Goal: Task Accomplishment & Management: Manage account settings

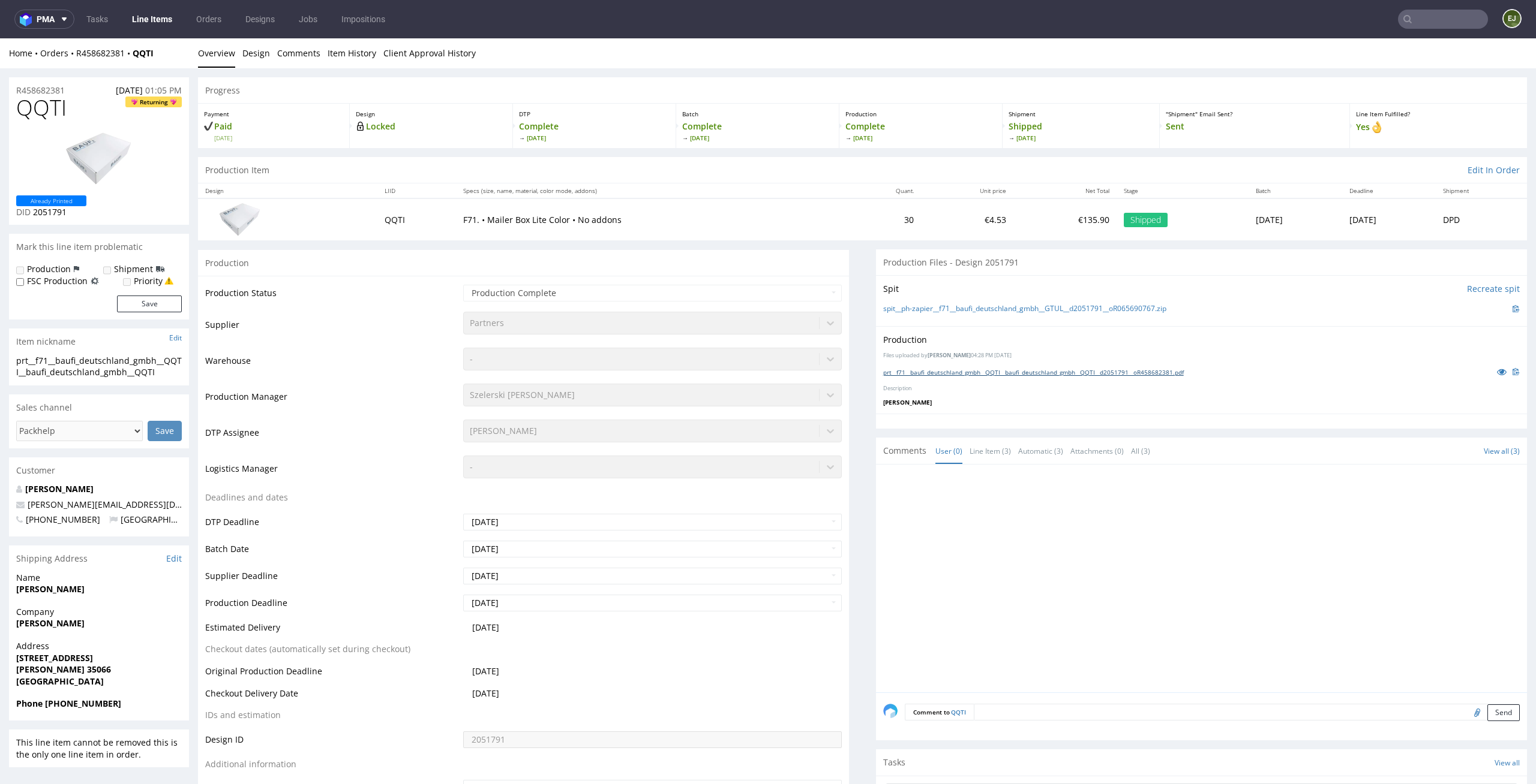
click at [949, 368] on link "prt__f71__baufi_deutschland_gmbh__QQTI__baufi_deutschland_gmbh__QQTI__d2051791_…" at bounding box center [1033, 372] width 300 height 8
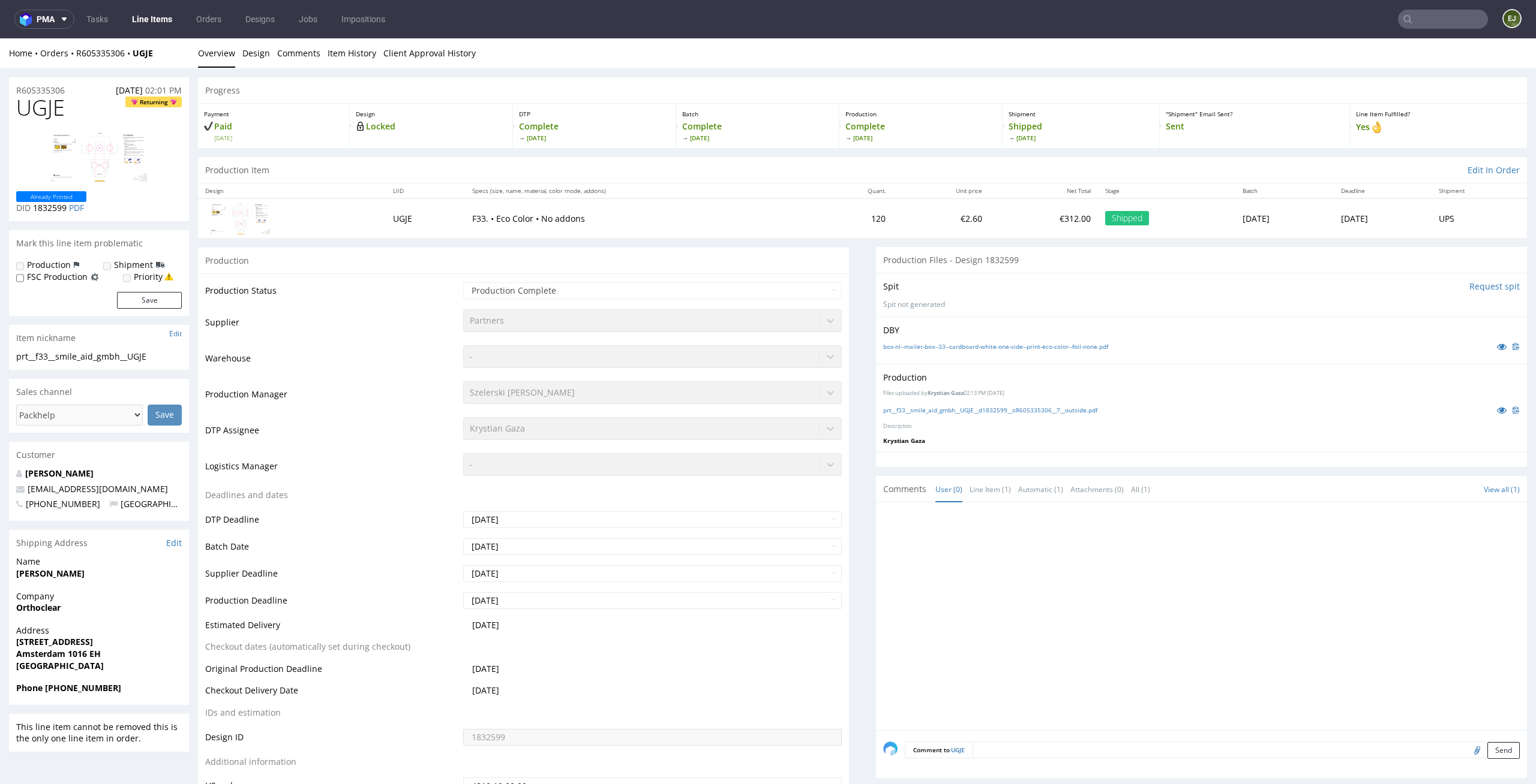
click at [1043, 414] on div "prt__f33__smile_aid_gmbh__UGJE__d1832599__oR605335306__7__outside.pdf" at bounding box center [1202, 410] width 637 height 13
click at [1047, 411] on link "prt__f33__smile_aid_gmbh__UGJE__d1832599__oR605335306__7__outside.pdf" at bounding box center [991, 410] width 214 height 8
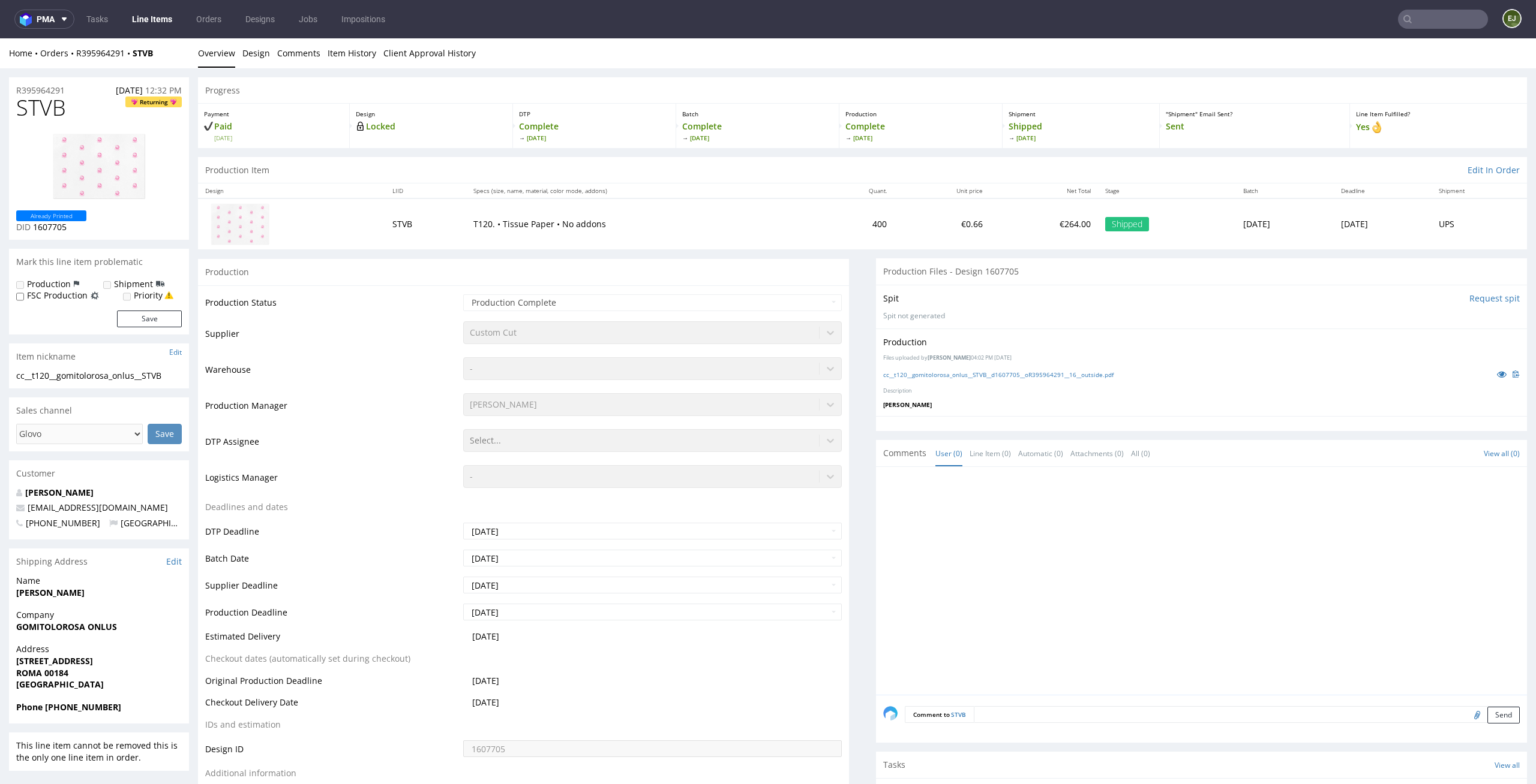
click at [961, 365] on div "Production Files uploaded by [PERSON_NAME] 04:02 PM [DATE] cc__t120__gomitoloro…" at bounding box center [1201, 372] width 651 height 88
click at [951, 368] on div "cc__t120__gomitolorosa_onlus__STVB__d1607705__oR395964291__16__outside.pdf" at bounding box center [1202, 374] width 637 height 13
click at [938, 374] on link "cc__t120__gomitolorosa_onlus__STVB__d1607705__oR395964291__16__outside.pdf" at bounding box center [998, 374] width 230 height 8
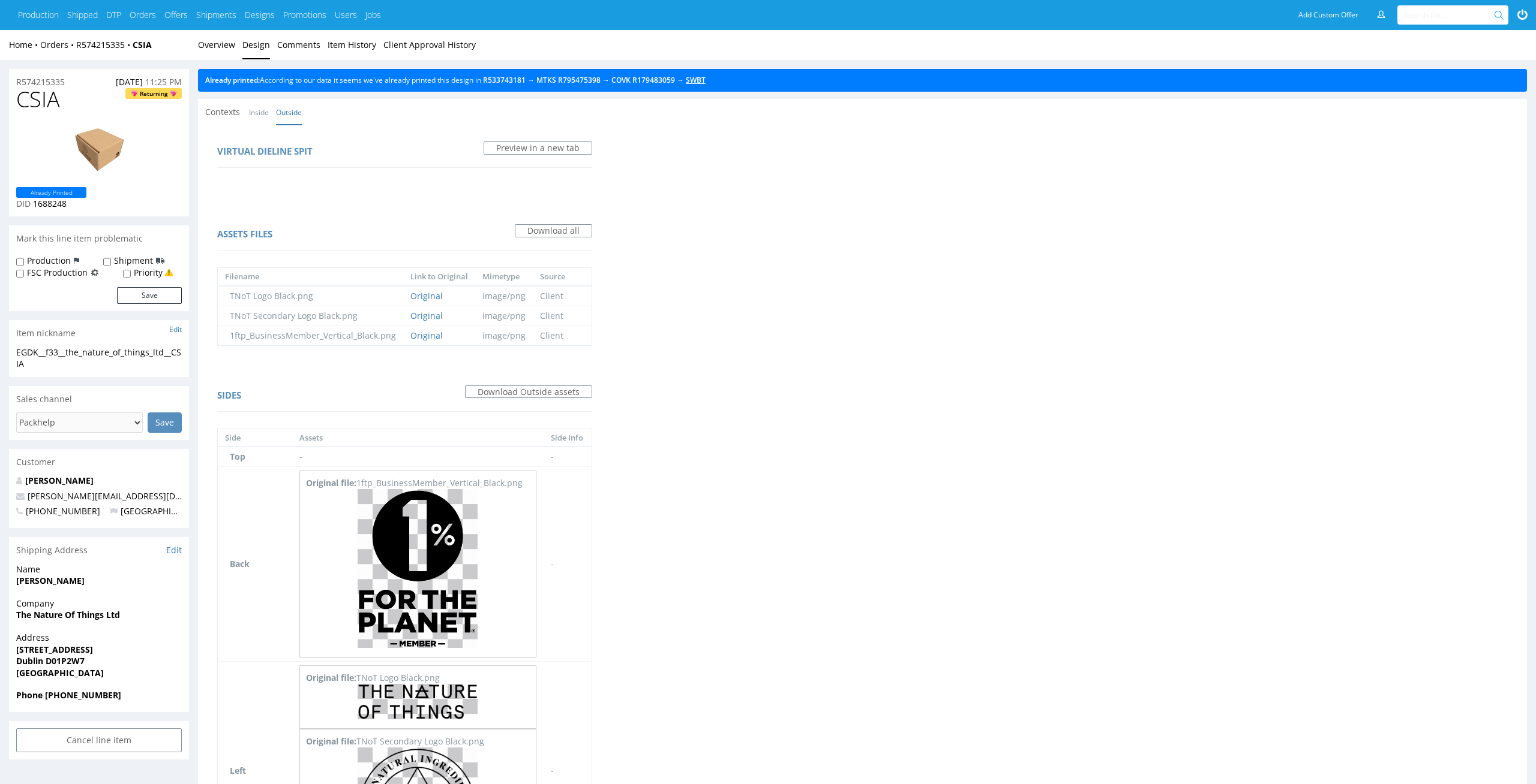
click at [706, 83] on link "SWBT" at bounding box center [695, 80] width 19 height 10
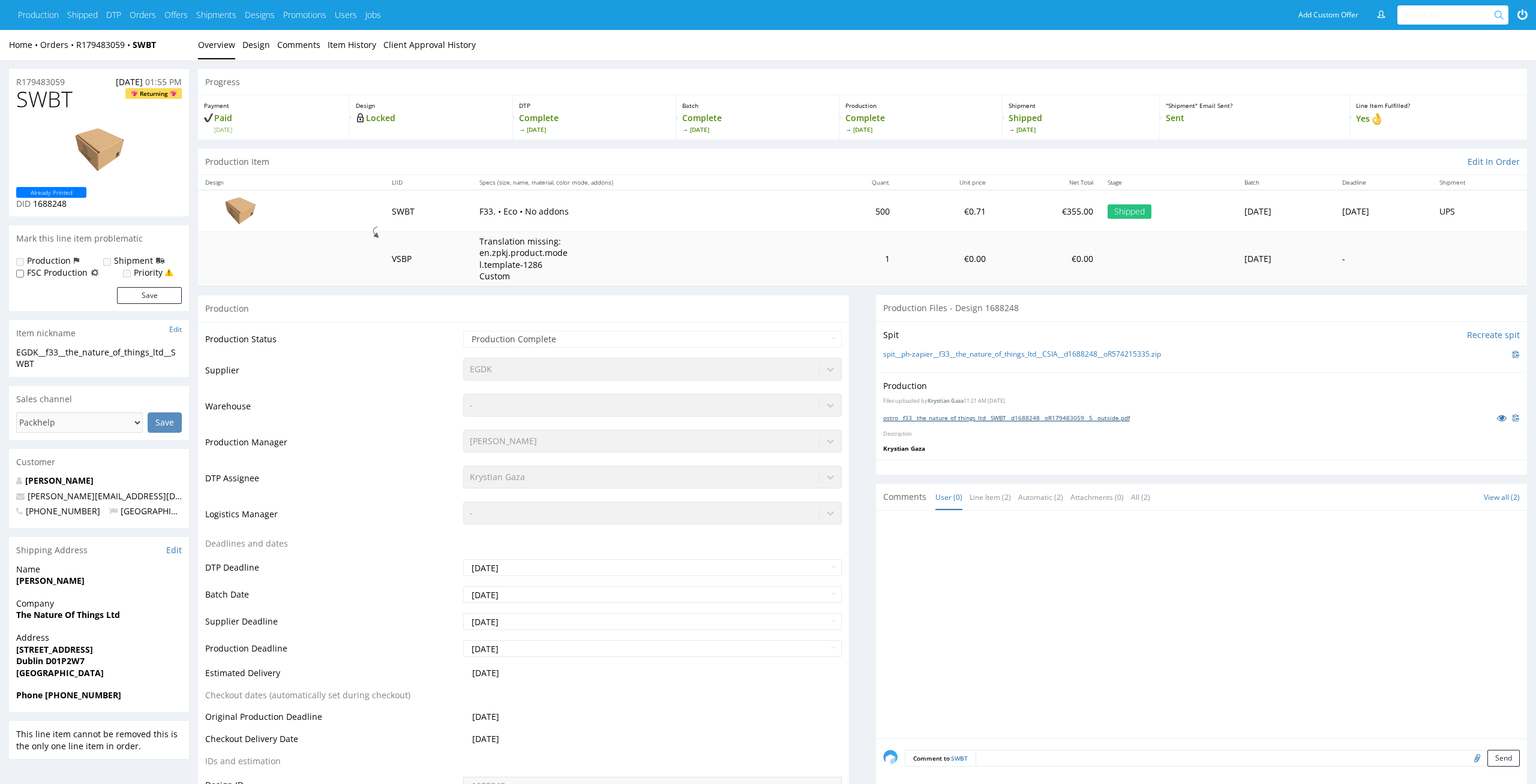
click at [977, 420] on link "ostro__f33__the_nature_of_things_ltd__SWBT__d1688248__oR179483059__5__outside.p…" at bounding box center [1006, 418] width 247 height 8
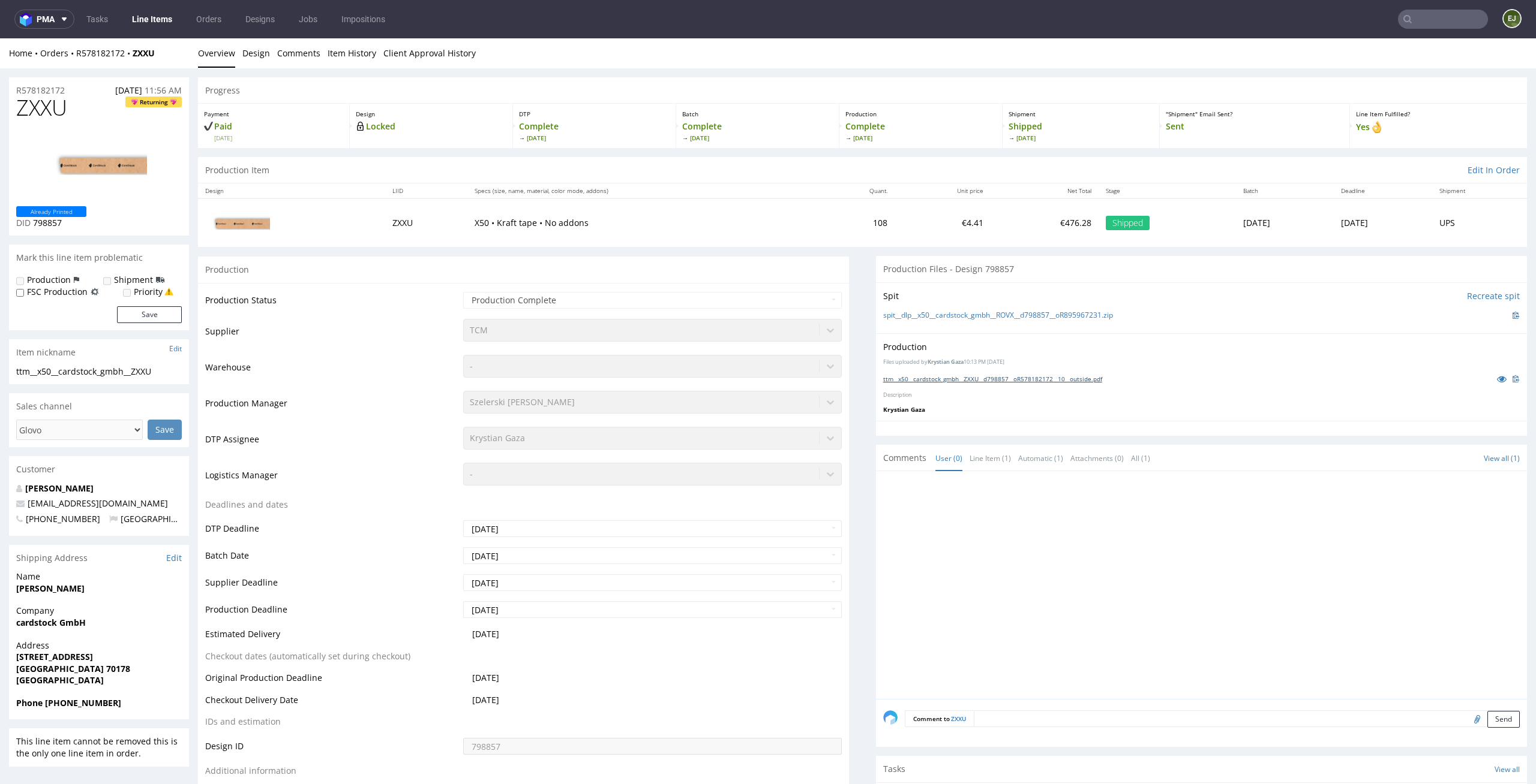
click at [929, 374] on link "ttm__x50__cardstock_gmbh__ZXXU__d798857__oR578182172__10__outside.pdf" at bounding box center [993, 378] width 219 height 8
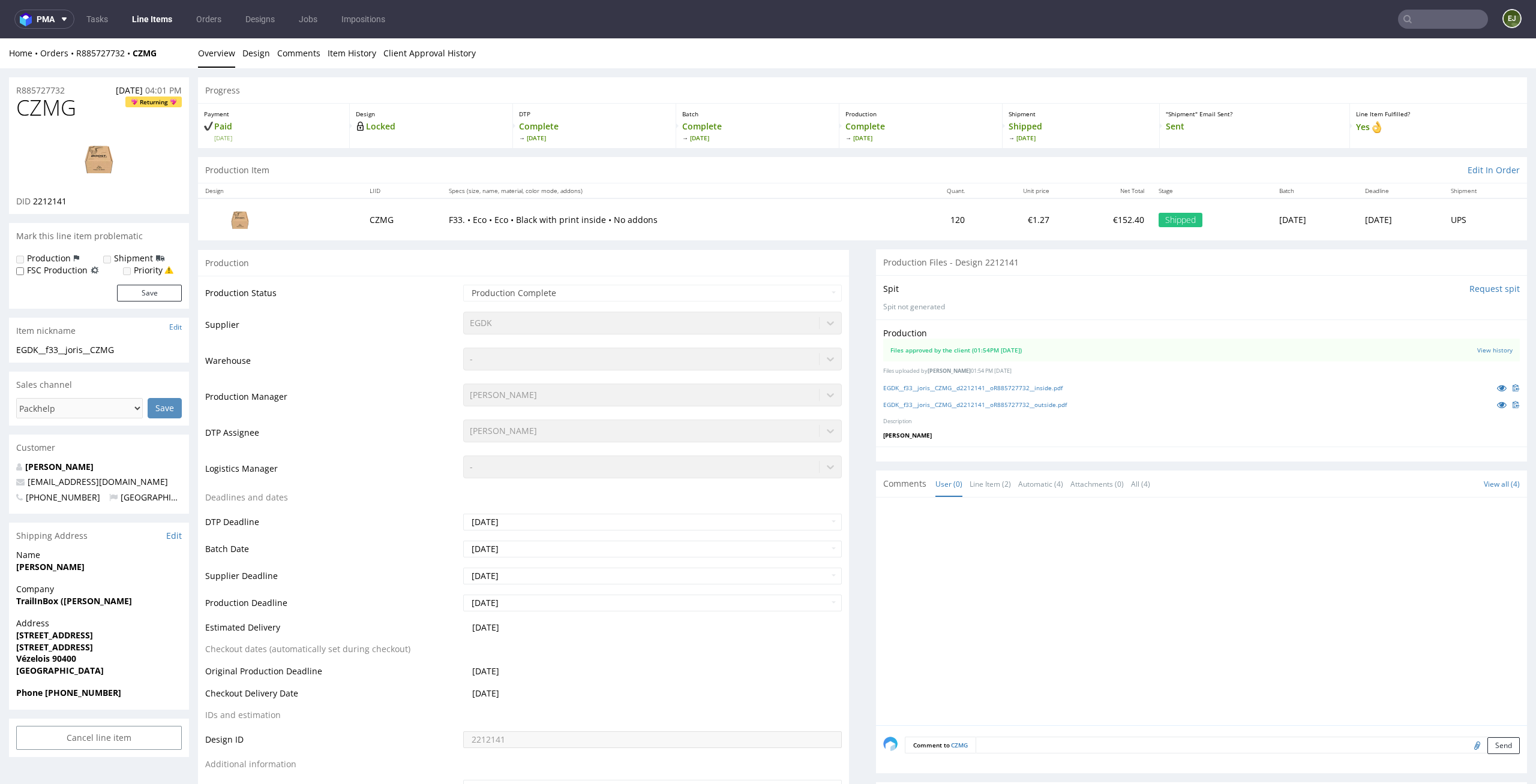
click at [953, 380] on div "Production Files approved by the client (01:54PM [DATE]) View history Files upl…" at bounding box center [1201, 383] width 651 height 128
click at [953, 387] on link "EGDK__f33__joris__CZMG__d2212141__oR885727732__inside.pdf" at bounding box center [973, 387] width 179 height 8
click at [952, 404] on link "EGDK__f33__joris__CZMG__d2212141__oR885727732__outside.pdf" at bounding box center [975, 404] width 184 height 8
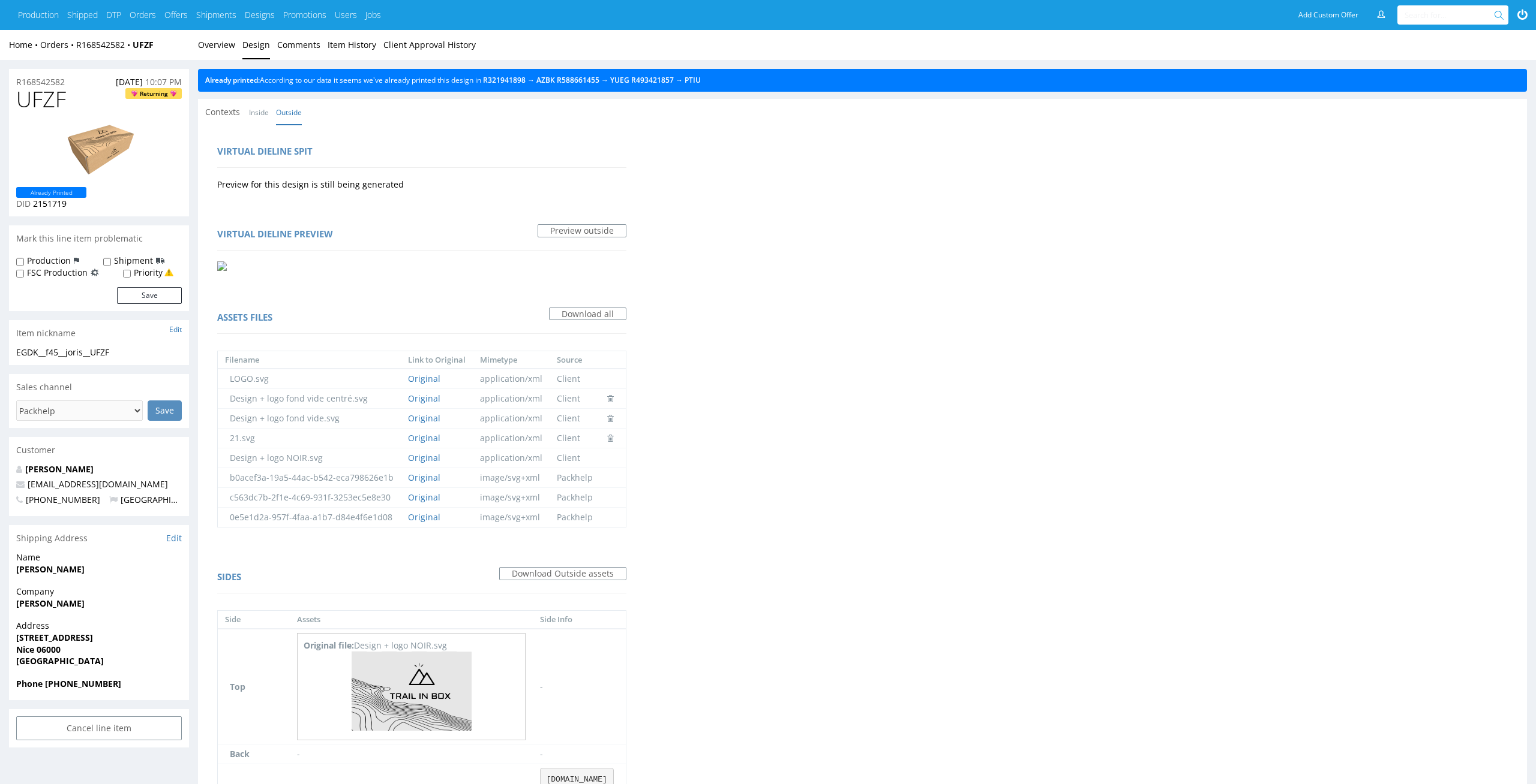
click at [718, 72] on div "Already printed: According to our data it seems we've already printed this desi…" at bounding box center [862, 80] width 1329 height 22
click at [701, 78] on link "PTIU" at bounding box center [693, 80] width 16 height 10
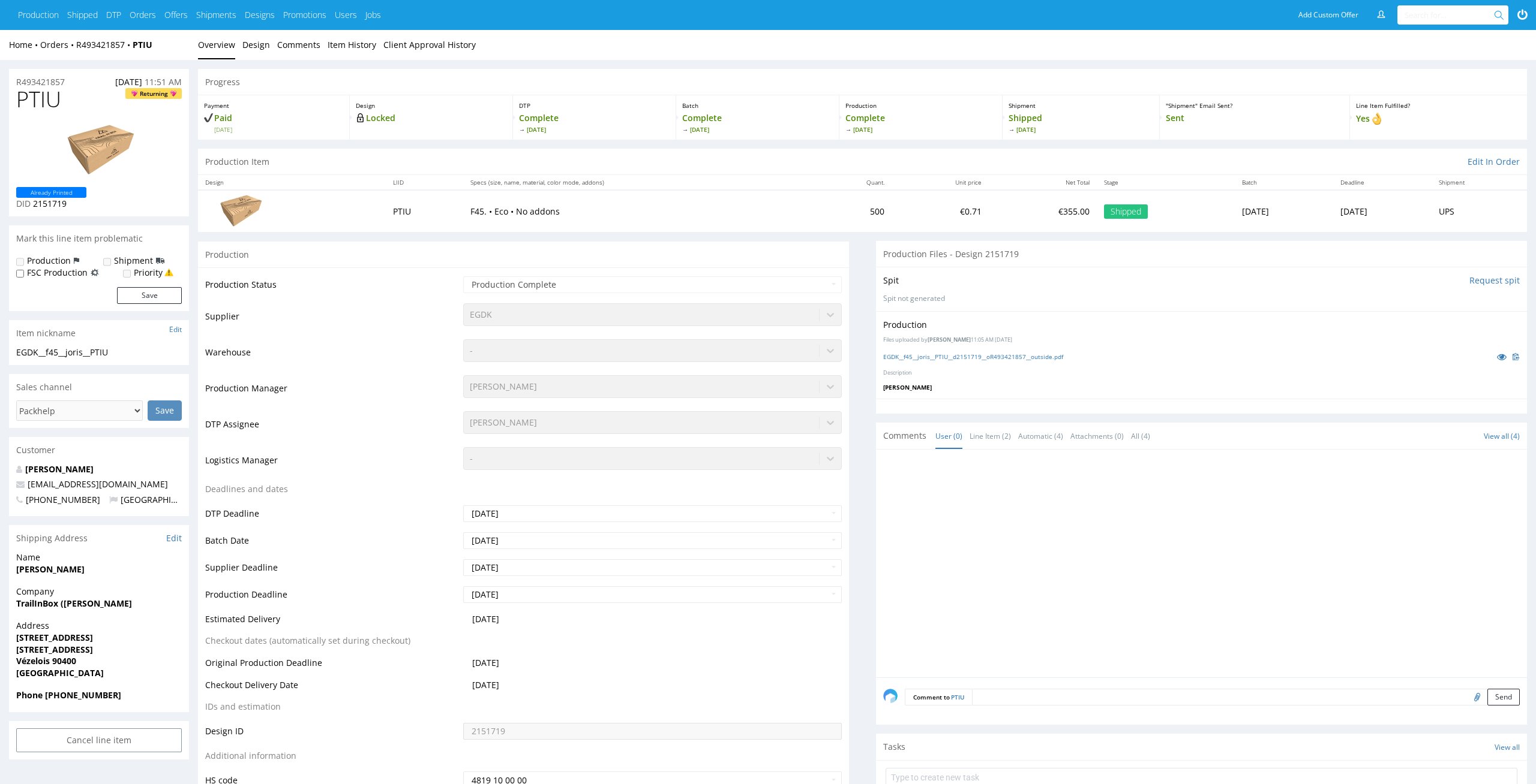
click at [1009, 349] on div "Production Files uploaded by Karol Markowski 11:05 AM July 23rd, 2025 EGDK__f45…" at bounding box center [1201, 355] width 651 height 88
click at [1009, 356] on link "EGDK__f45__joris__PTIU__d2151719__oR493421857__outside.pdf" at bounding box center [973, 356] width 180 height 8
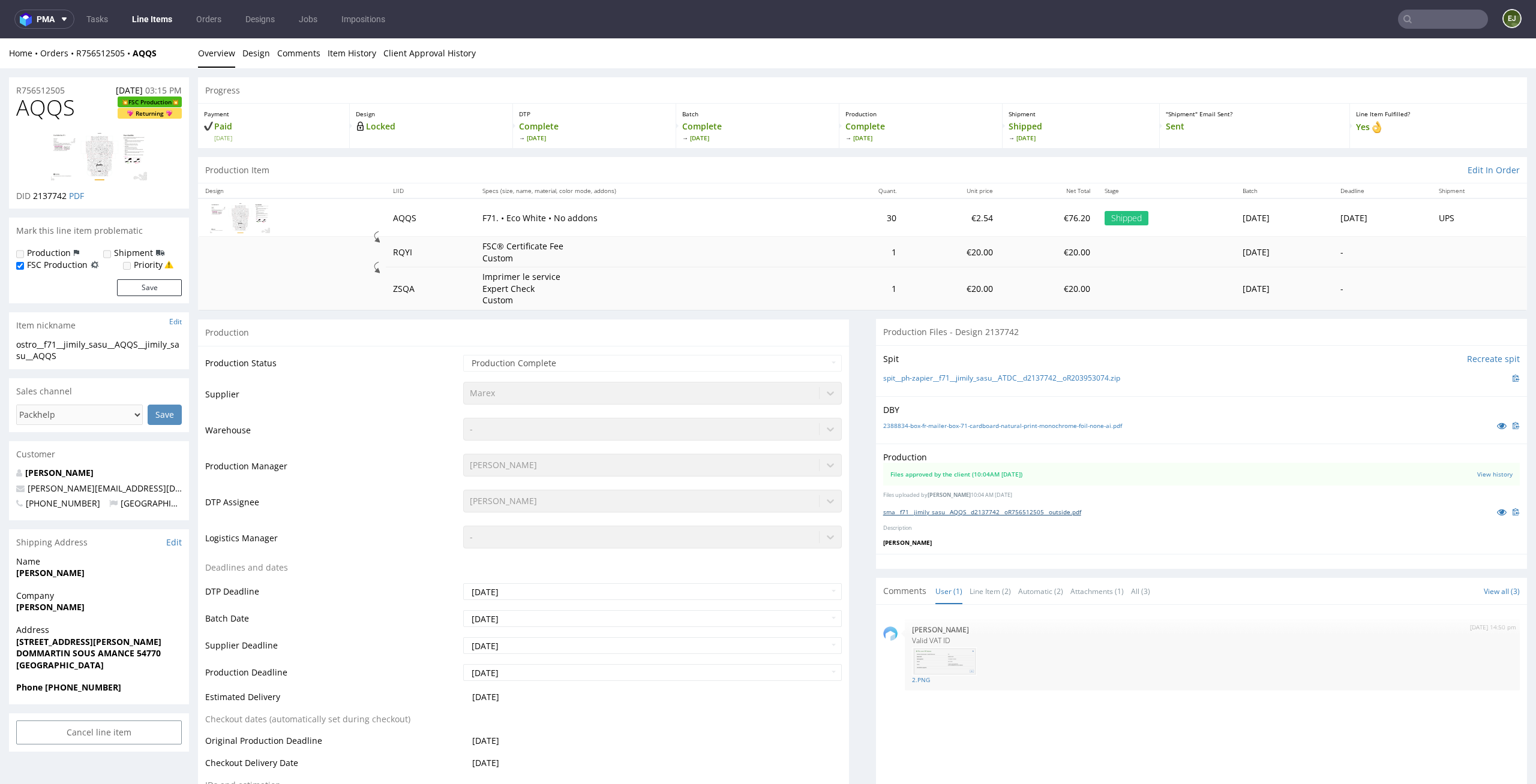
click at [1024, 510] on link "sma__f71__jimily_sasu__AQQS__d2137742__oR756512505__outside.pdf" at bounding box center [982, 511] width 198 height 8
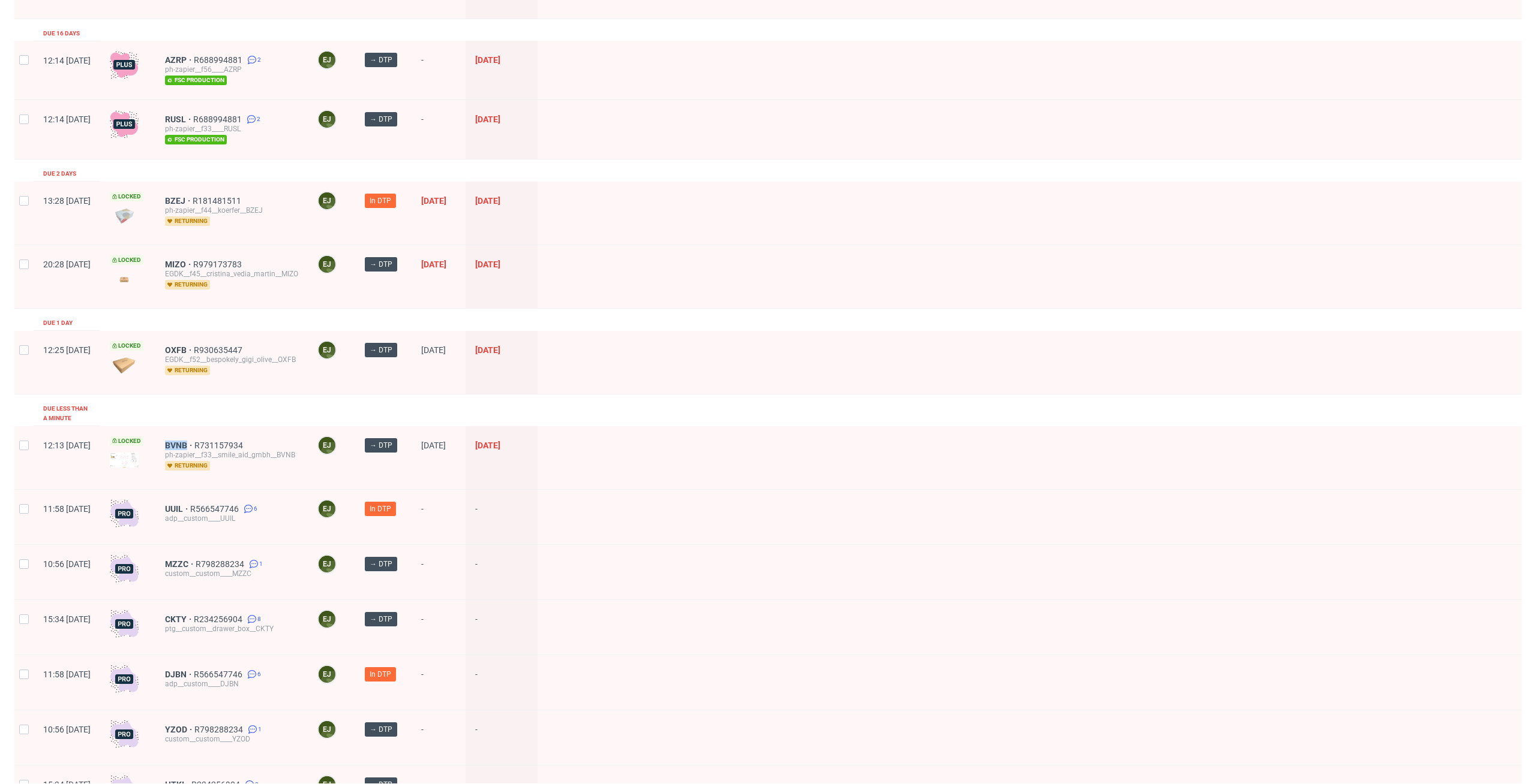
scroll to position [636, 0]
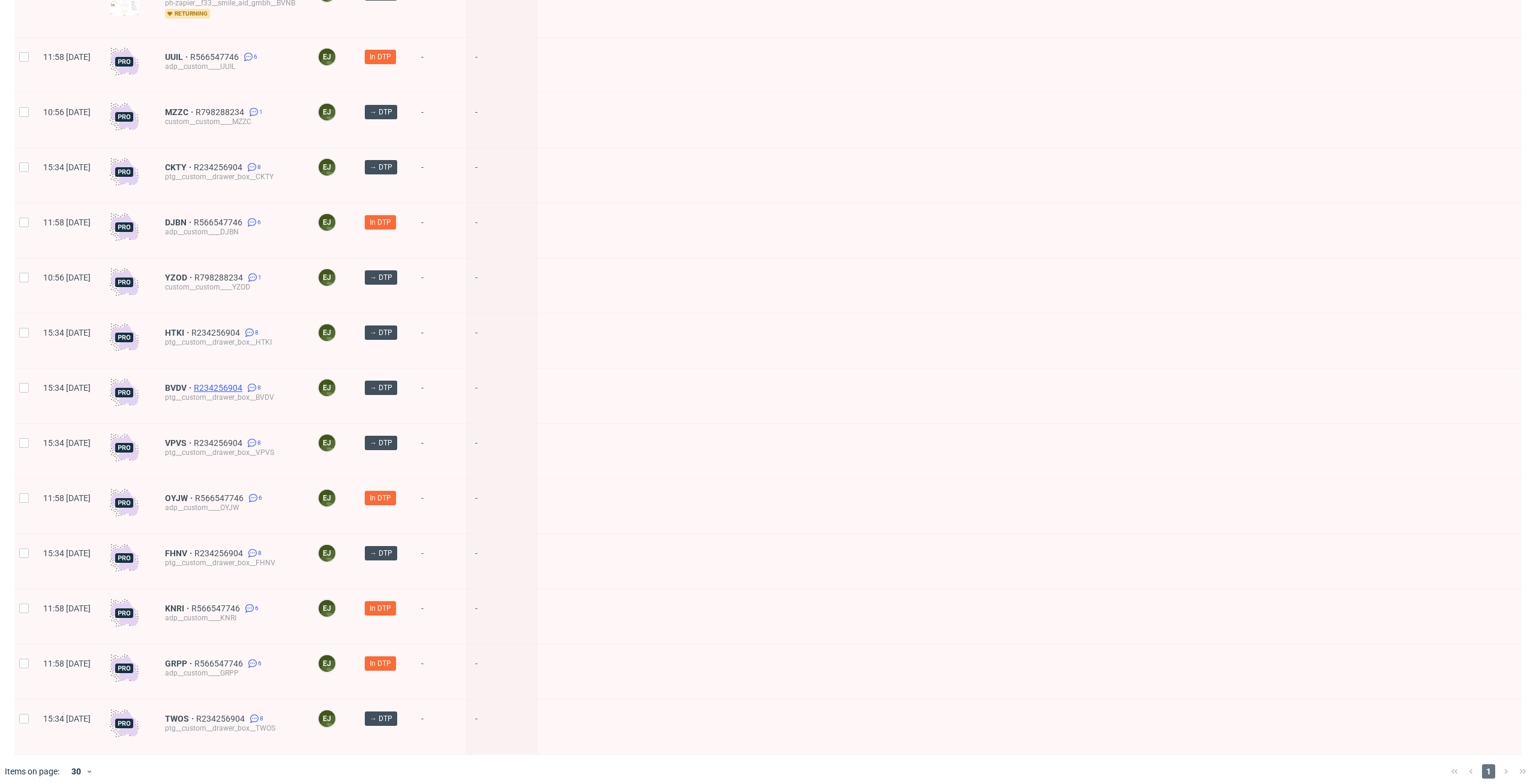
click at [245, 383] on span "R234256904" at bounding box center [220, 388] width 51 height 10
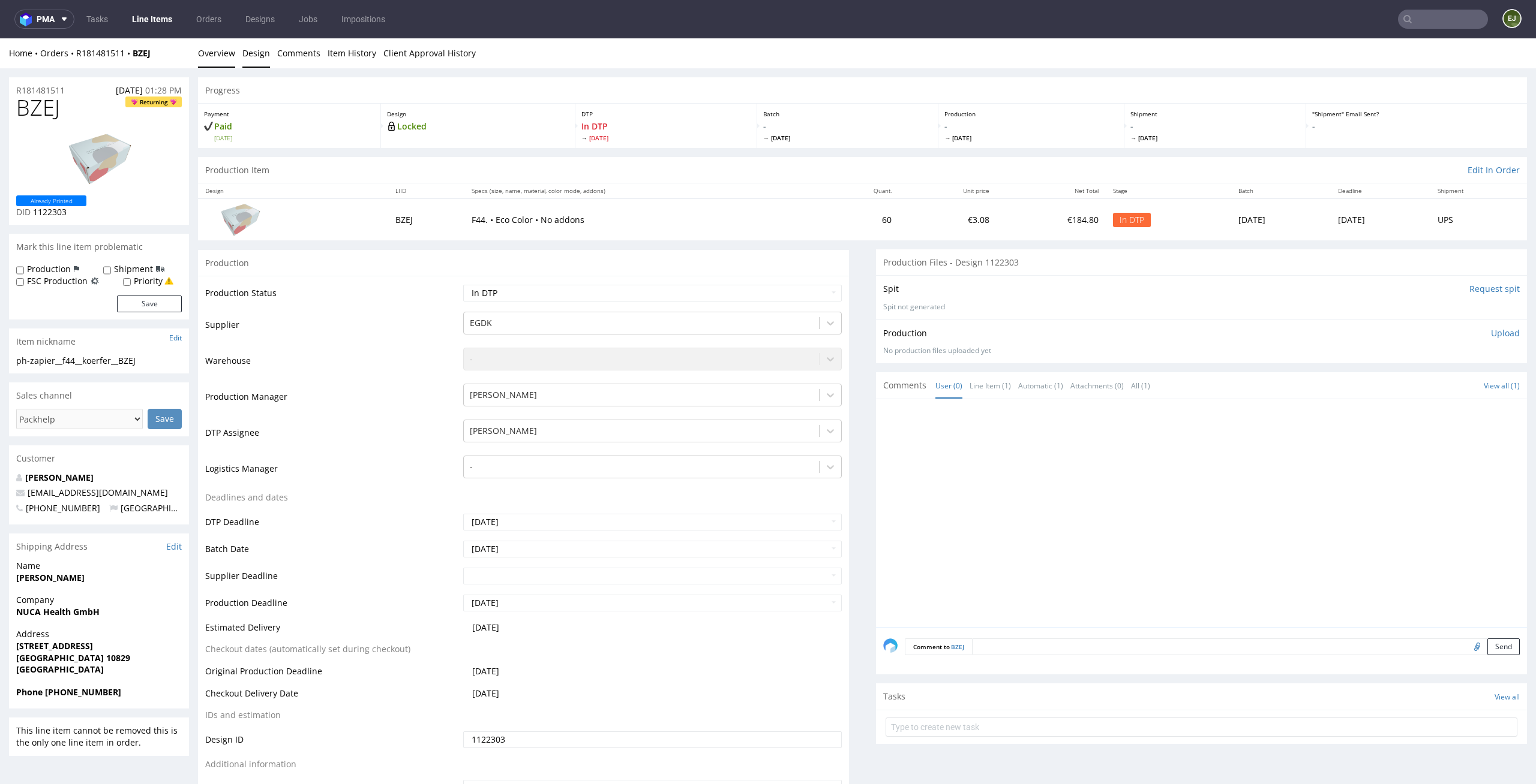
click at [267, 58] on link "Design" at bounding box center [256, 52] width 28 height 29
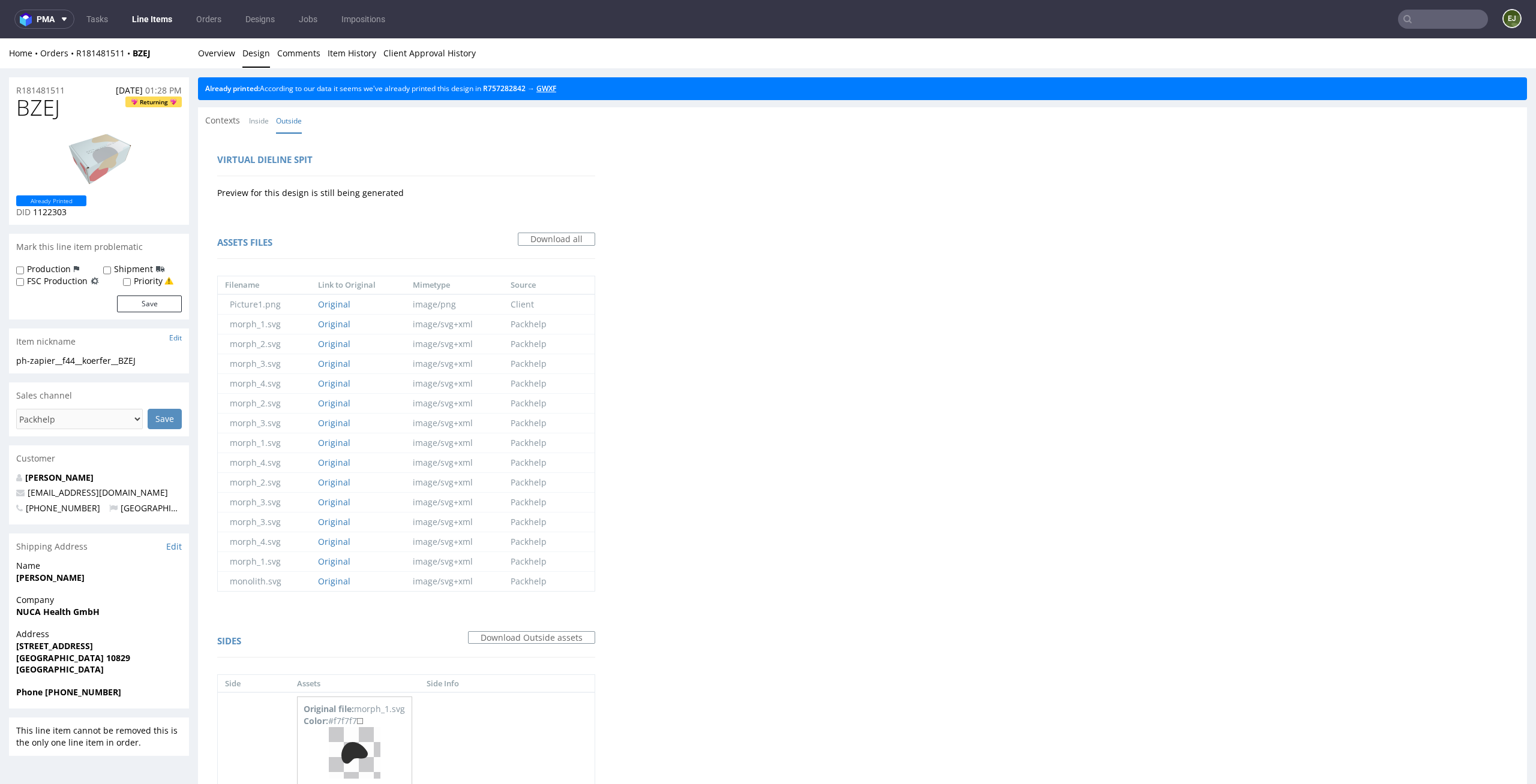
click at [556, 92] on link "GWXF" at bounding box center [546, 88] width 19 height 10
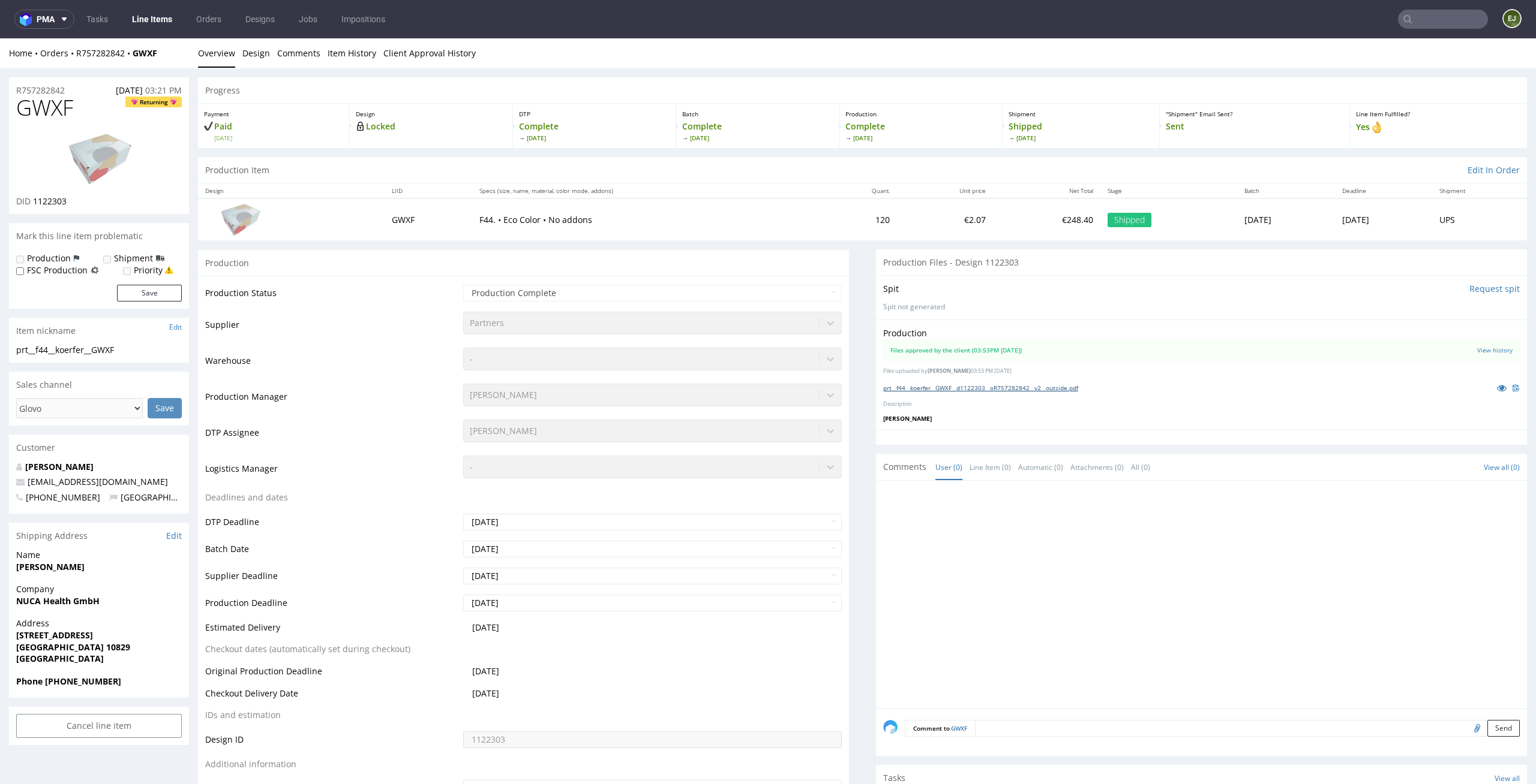
click at [919, 384] on link "prt__f44__koerfer__GWXF__d1122303__oR757282842__v2__outside.pdf" at bounding box center [981, 387] width 195 height 8
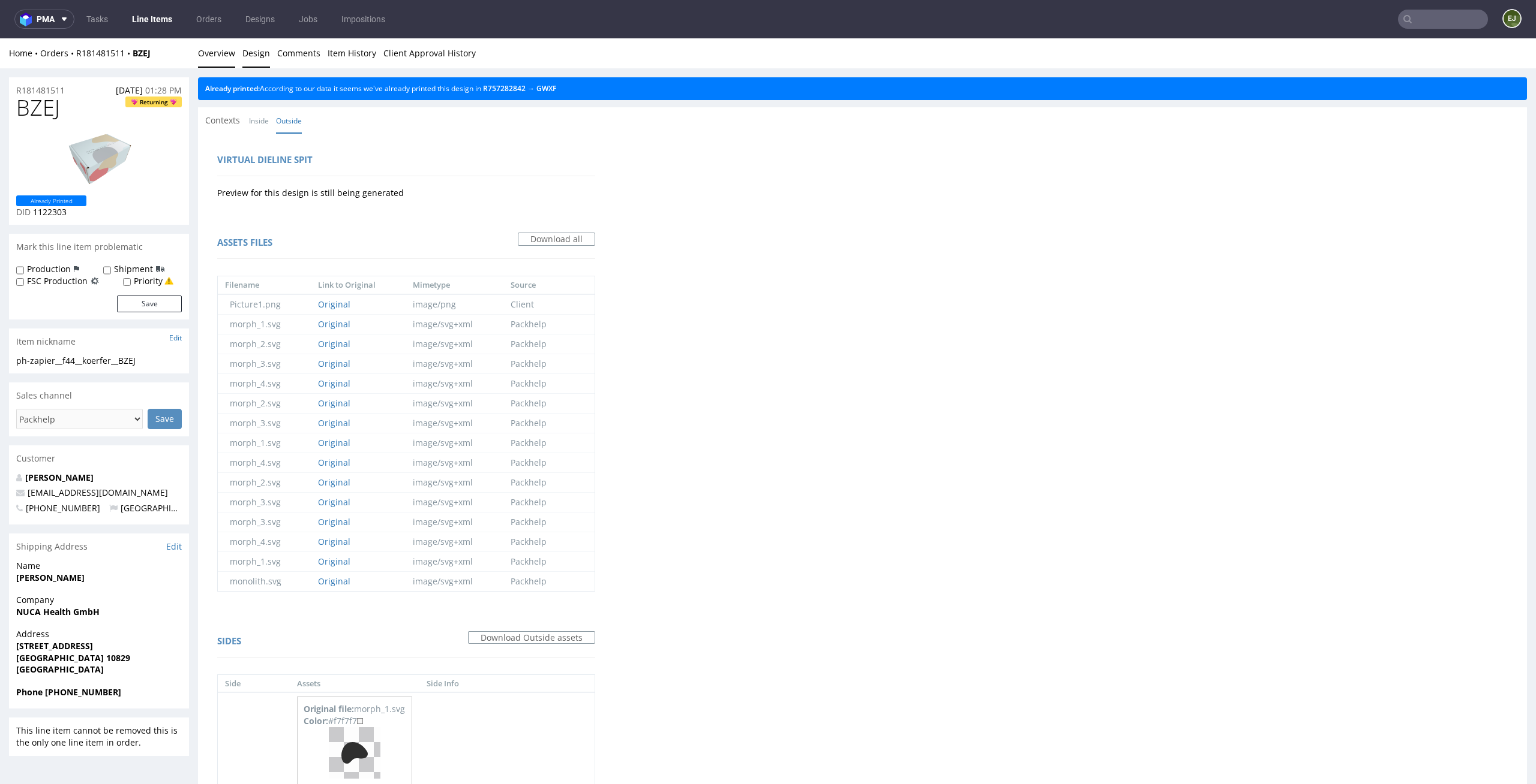
click at [223, 50] on link "Overview" at bounding box center [217, 52] width 37 height 29
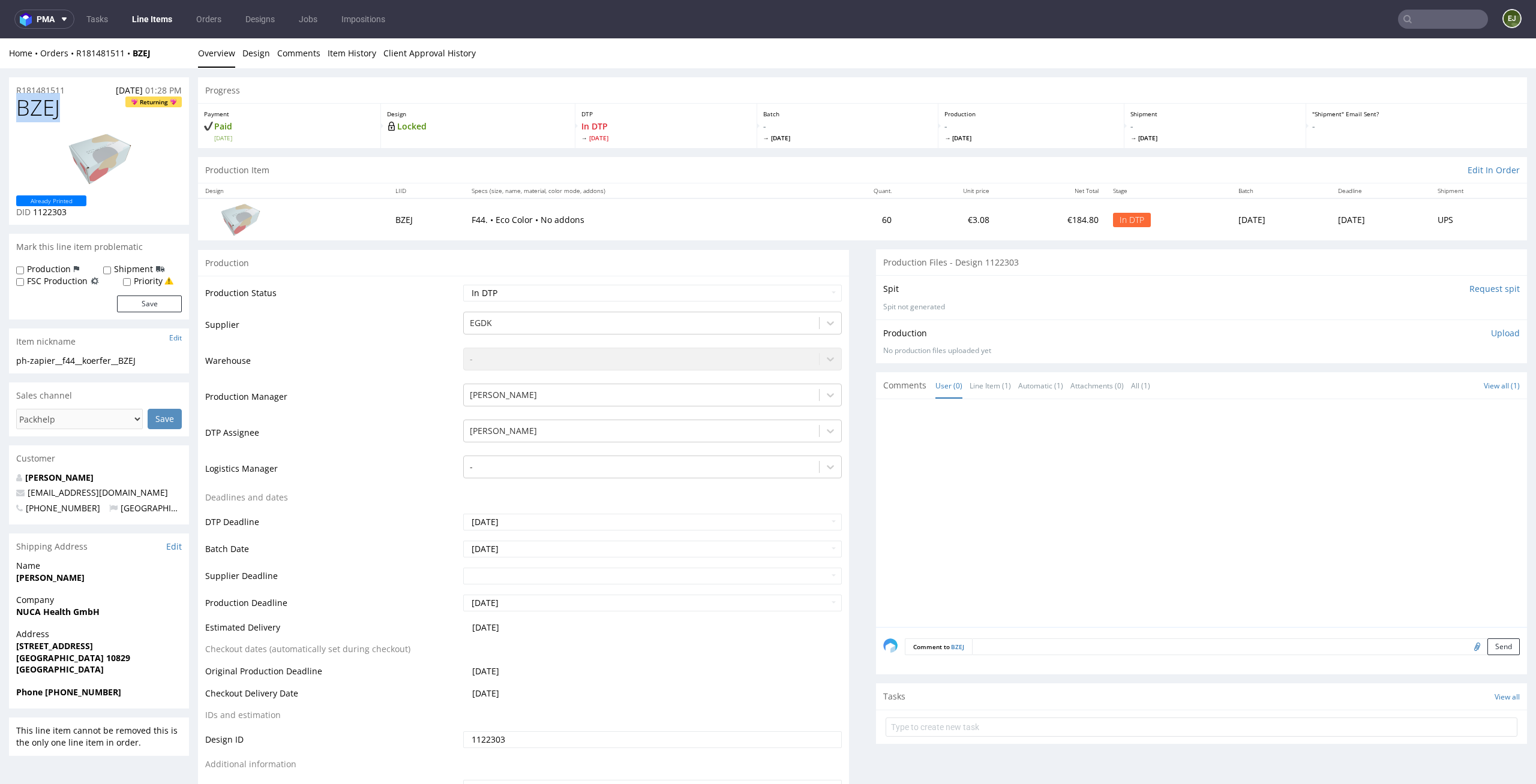
drag, startPoint x: 70, startPoint y: 100, endPoint x: 0, endPoint y: 100, distance: 70.0
copy span "BZEJ"
drag, startPoint x: 146, startPoint y: 360, endPoint x: 0, endPoint y: 360, distance: 146.0
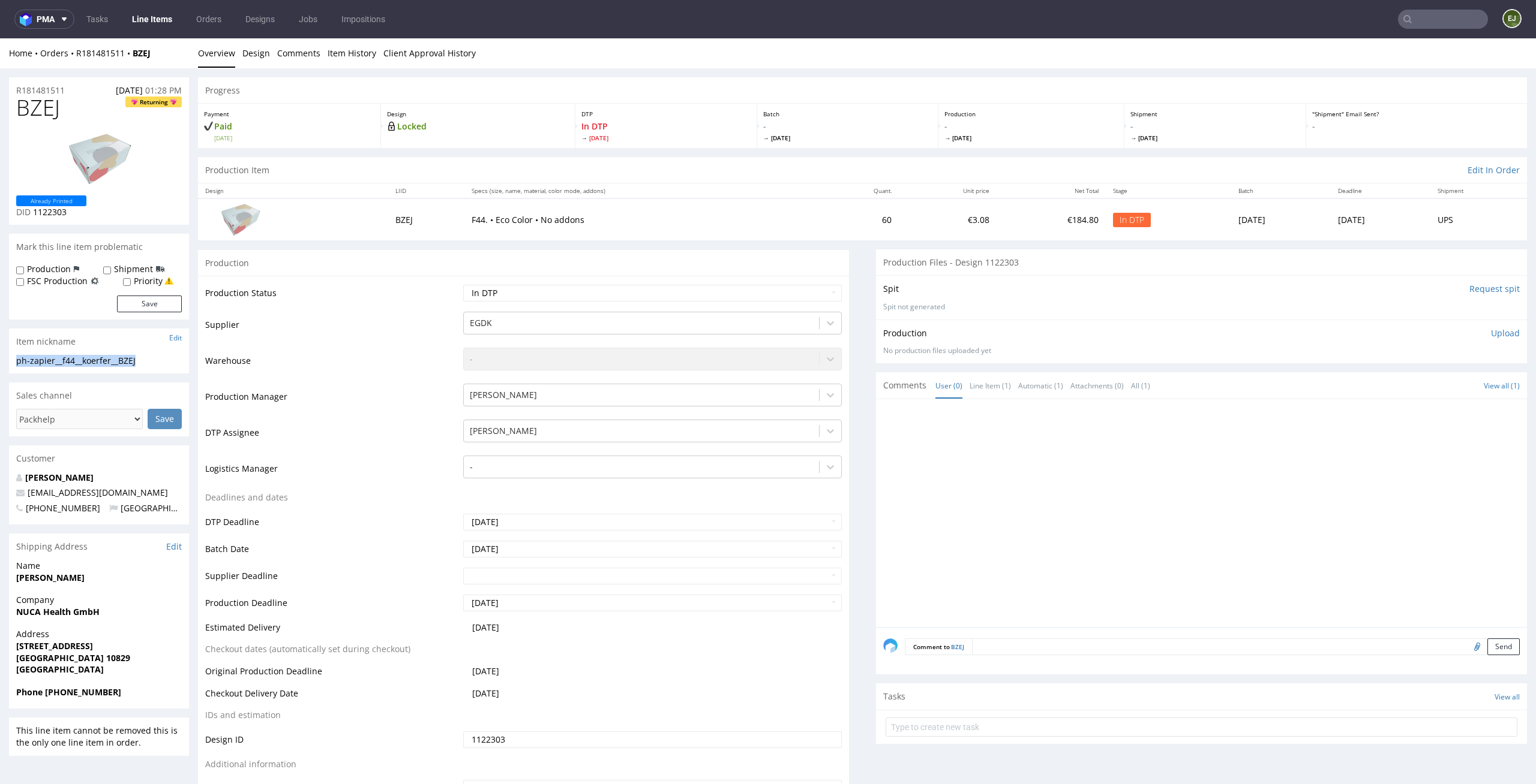
copy div "ph-zapier__f44__koerfer__BZEJ"
drag, startPoint x: 70, startPoint y: 85, endPoint x: 0, endPoint y: 85, distance: 70.0
copy p "R181481511"
drag, startPoint x: 73, startPoint y: 217, endPoint x: 34, endPoint y: 215, distance: 39.1
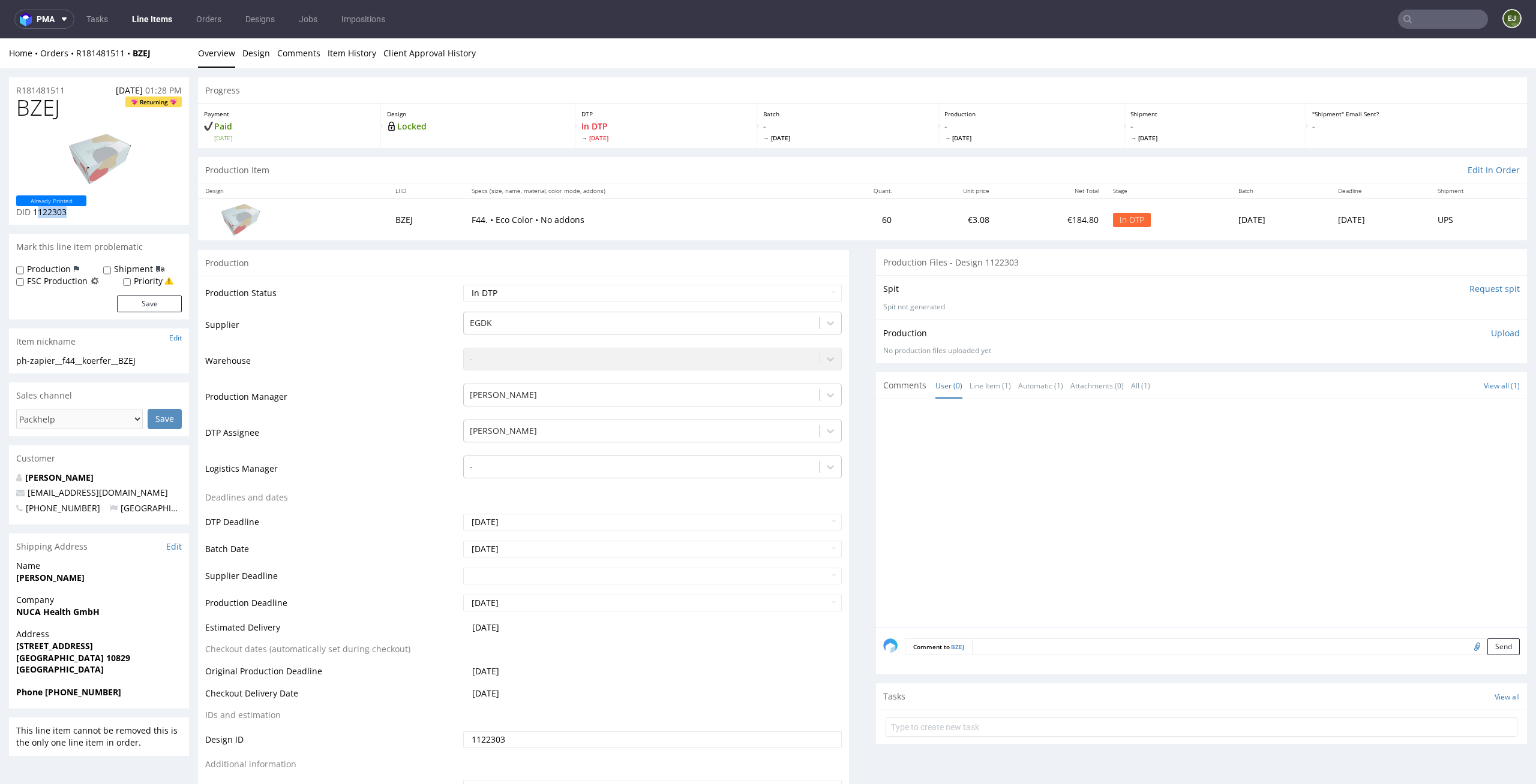
click at [34, 215] on p "DID 1122303" at bounding box center [52, 212] width 70 height 12
copy span "122303"
click at [89, 219] on div "BZEJ Returning Already Printed DID 1122303" at bounding box center [99, 160] width 180 height 129
drag, startPoint x: 73, startPoint y: 219, endPoint x: 34, endPoint y: 212, distance: 39.6
click at [34, 212] on div "BZEJ Returning Already Printed DID 1122303" at bounding box center [99, 160] width 180 height 129
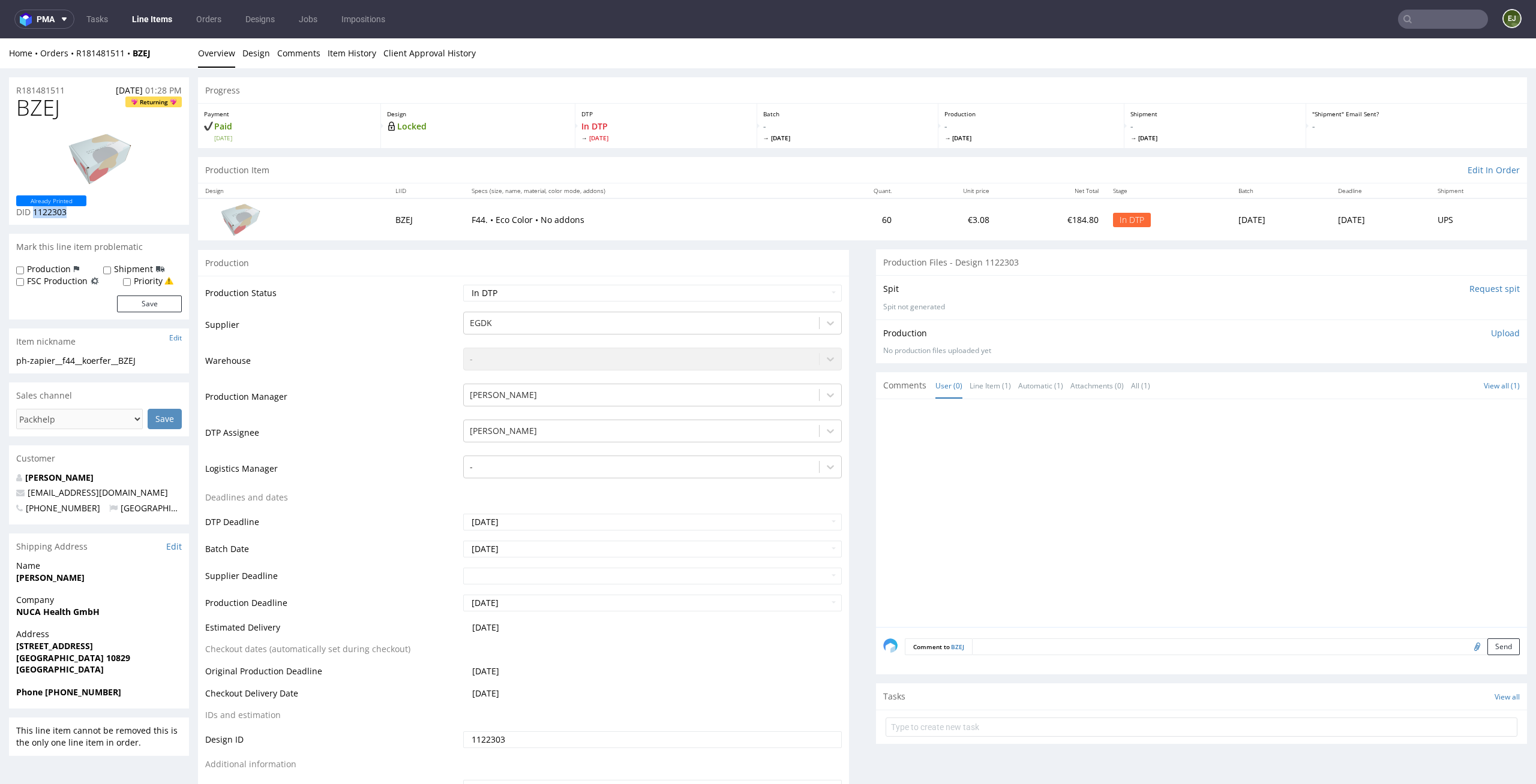
copy span "1122303"
click at [244, 52] on link "Design" at bounding box center [256, 52] width 28 height 29
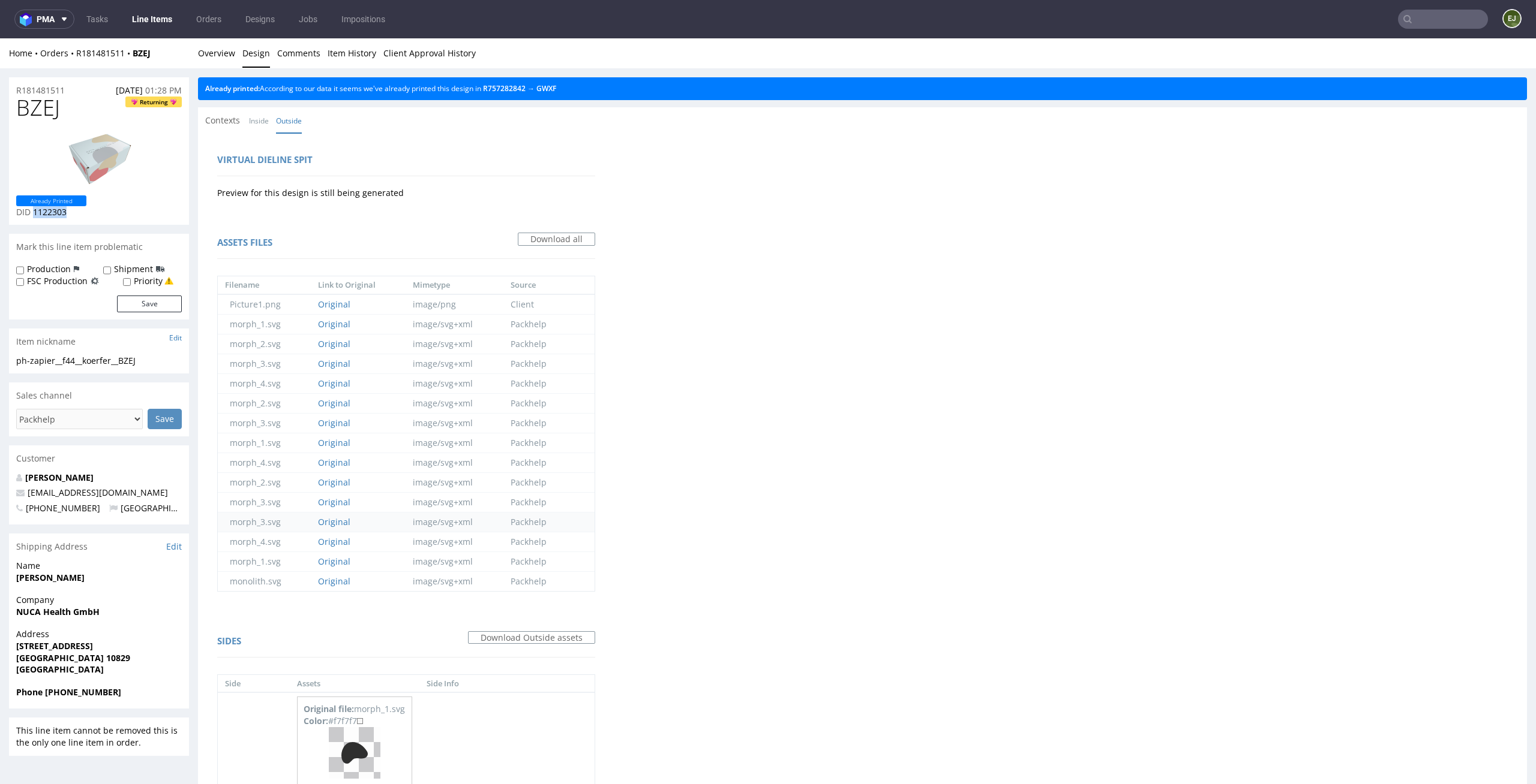
scroll to position [1400, 0]
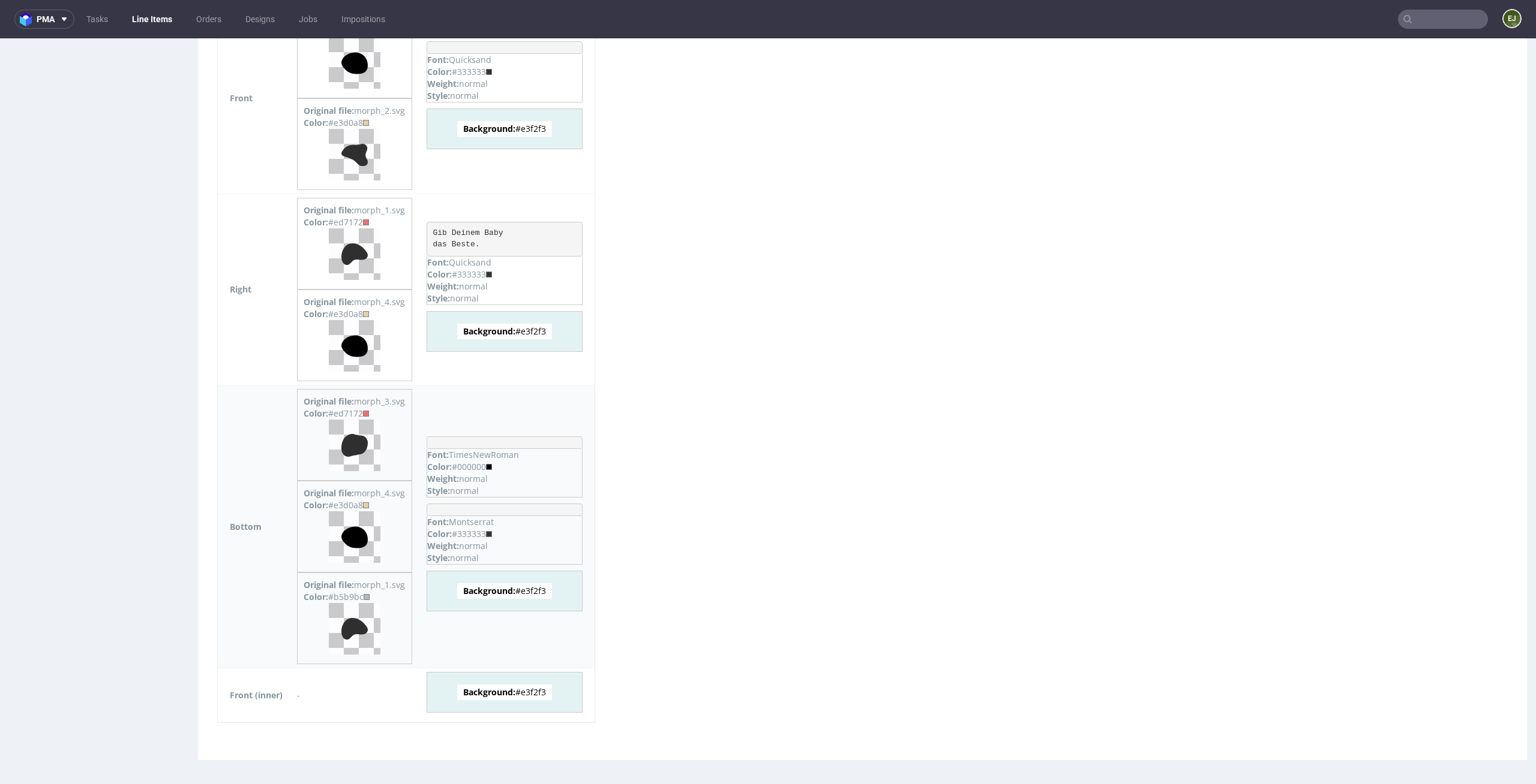
drag, startPoint x: 551, startPoint y: 595, endPoint x: 525, endPoint y: 595, distance: 26.0
click at [525, 595] on span "Background: #e3f2f3" at bounding box center [504, 591] width 95 height 16
copy span "e3f2f3"
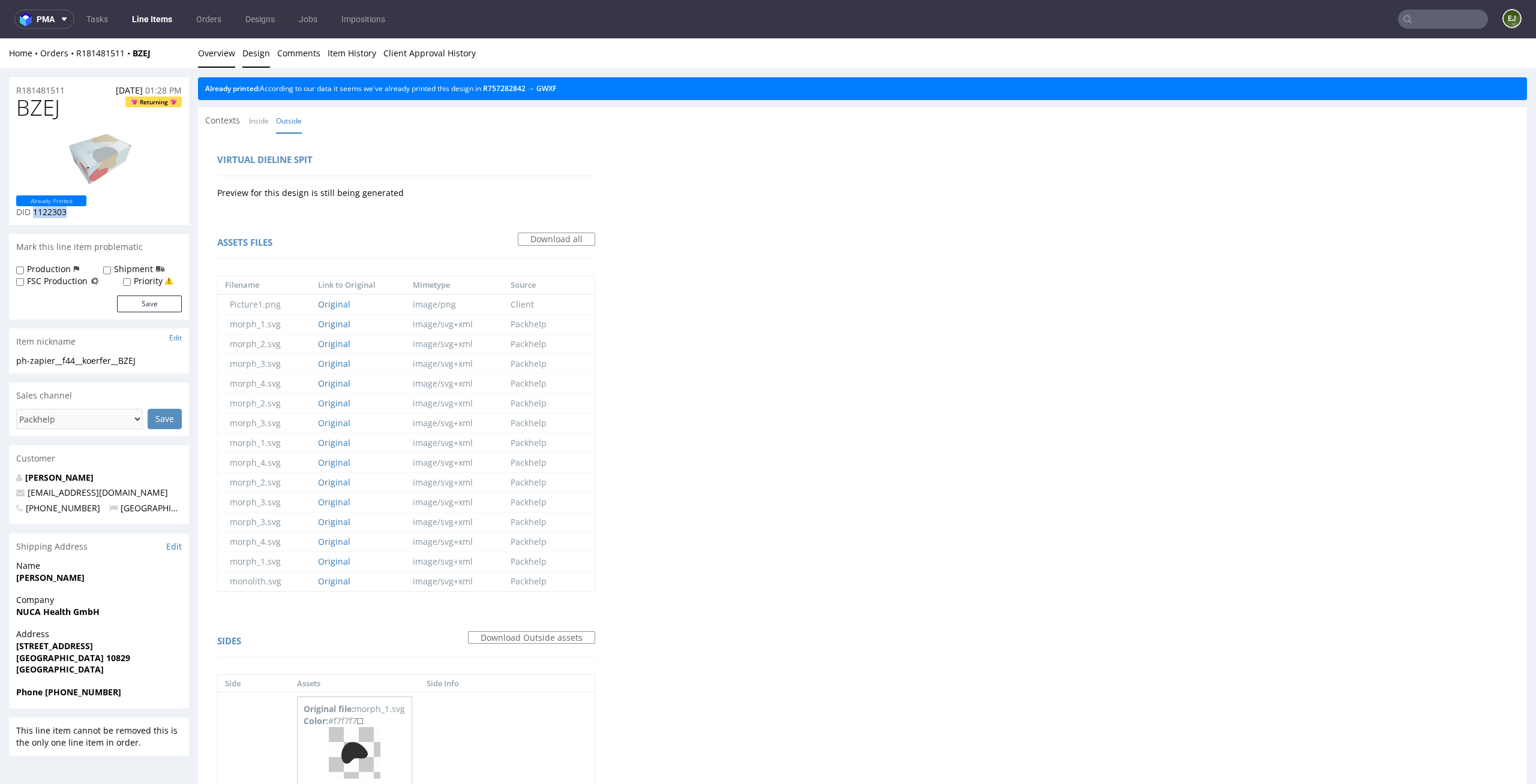
click at [228, 50] on link "Overview" at bounding box center [217, 52] width 37 height 29
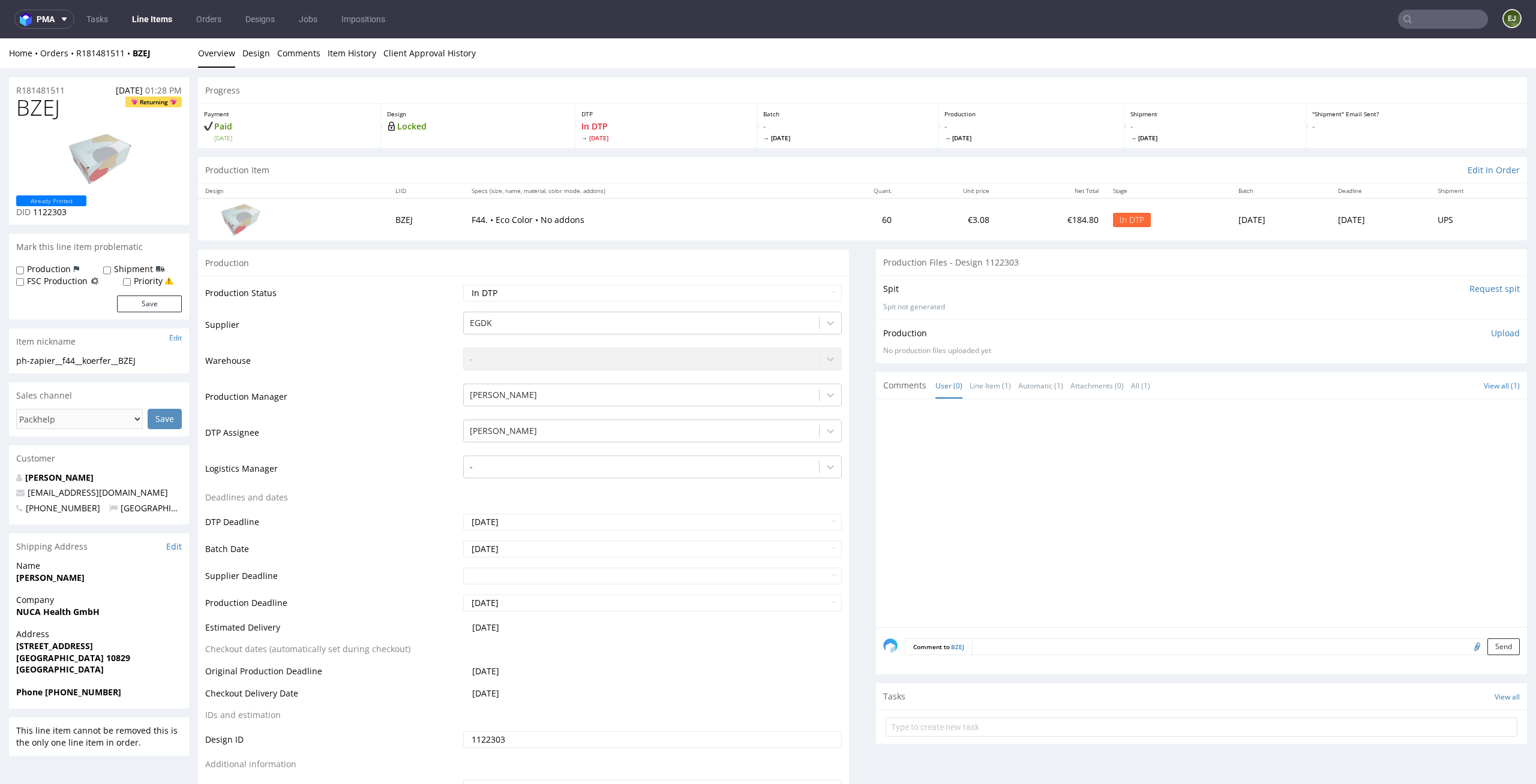
click at [1501, 332] on div "Production Upload No production files uploaded yet Description (optional) Add f…" at bounding box center [1201, 341] width 651 height 43
click at [1491, 332] on p "Upload" at bounding box center [1505, 333] width 28 height 12
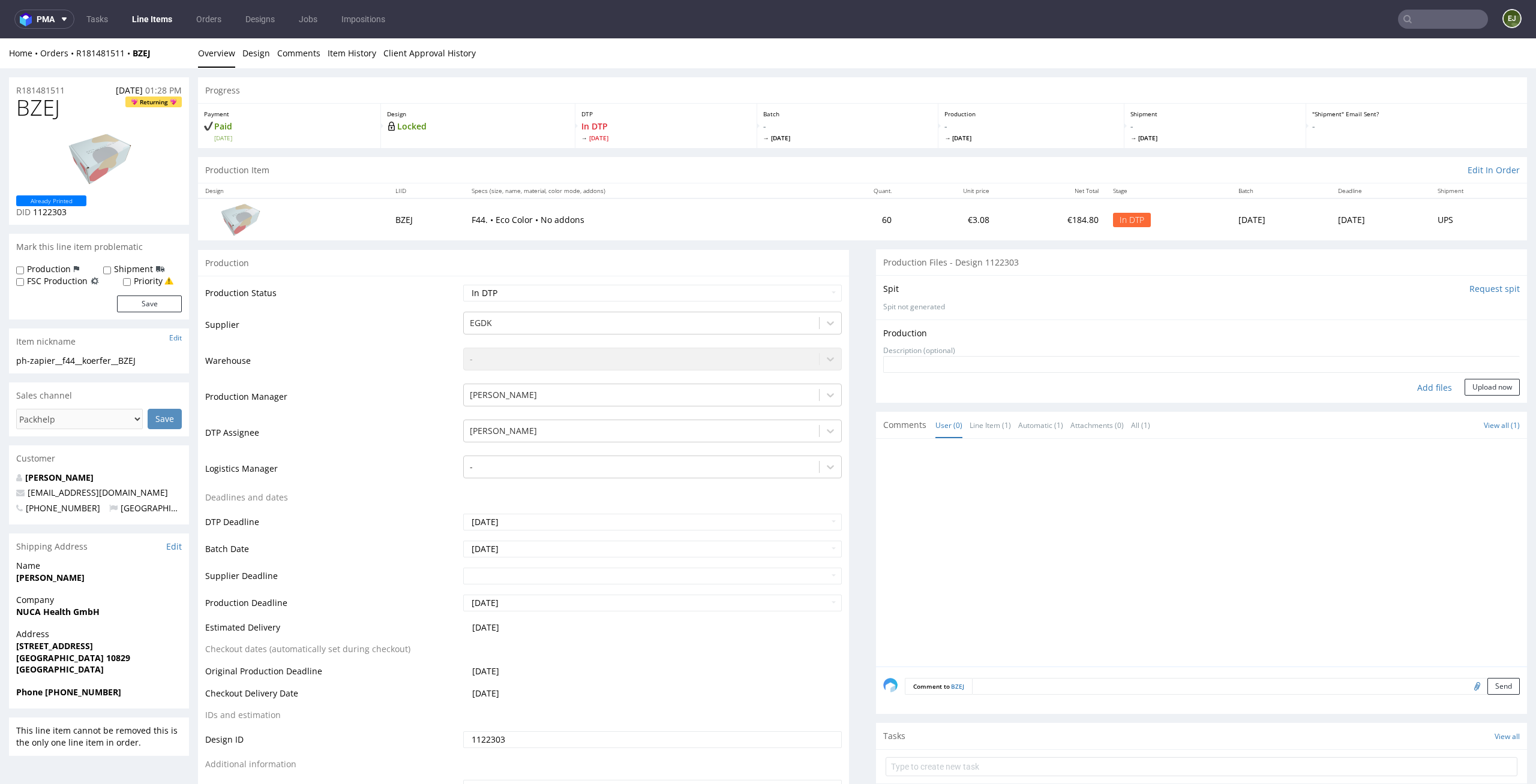
click at [1409, 392] on div "Add files" at bounding box center [1435, 388] width 60 height 18
type input "C:\fakepath\prt__f44__koerfer__GWXF__d1122303__oR757282842__v2__outside.pdf"
click at [1473, 393] on form "Add files Upload now" at bounding box center [1202, 395] width 637 height 40
click at [1473, 404] on button "Upload now" at bounding box center [1493, 407] width 55 height 16
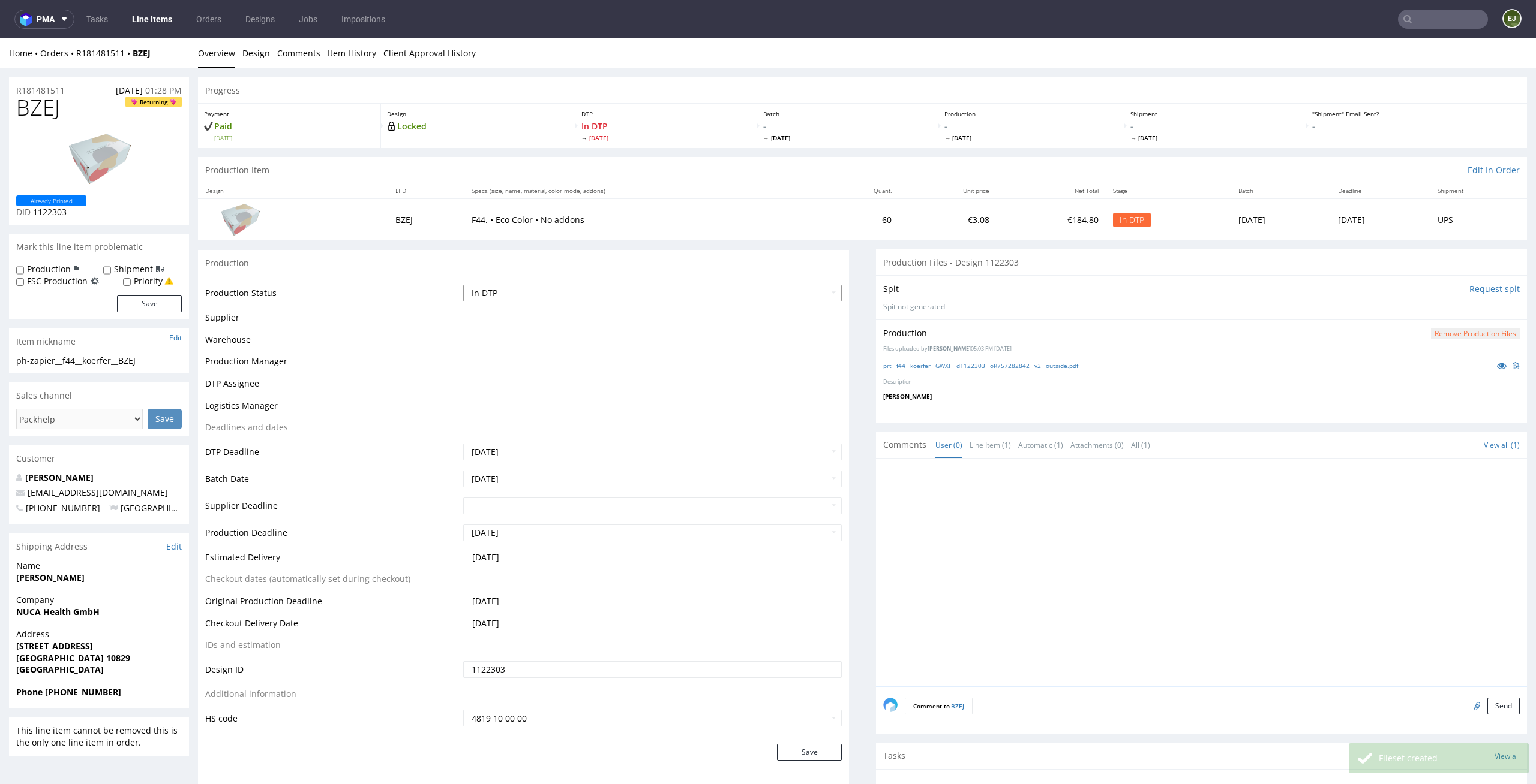
click at [814, 291] on select "Waiting for Artwork Waiting for Diecut Waiting for Mockup Waiting for DTP Waiti…" at bounding box center [653, 293] width 379 height 16
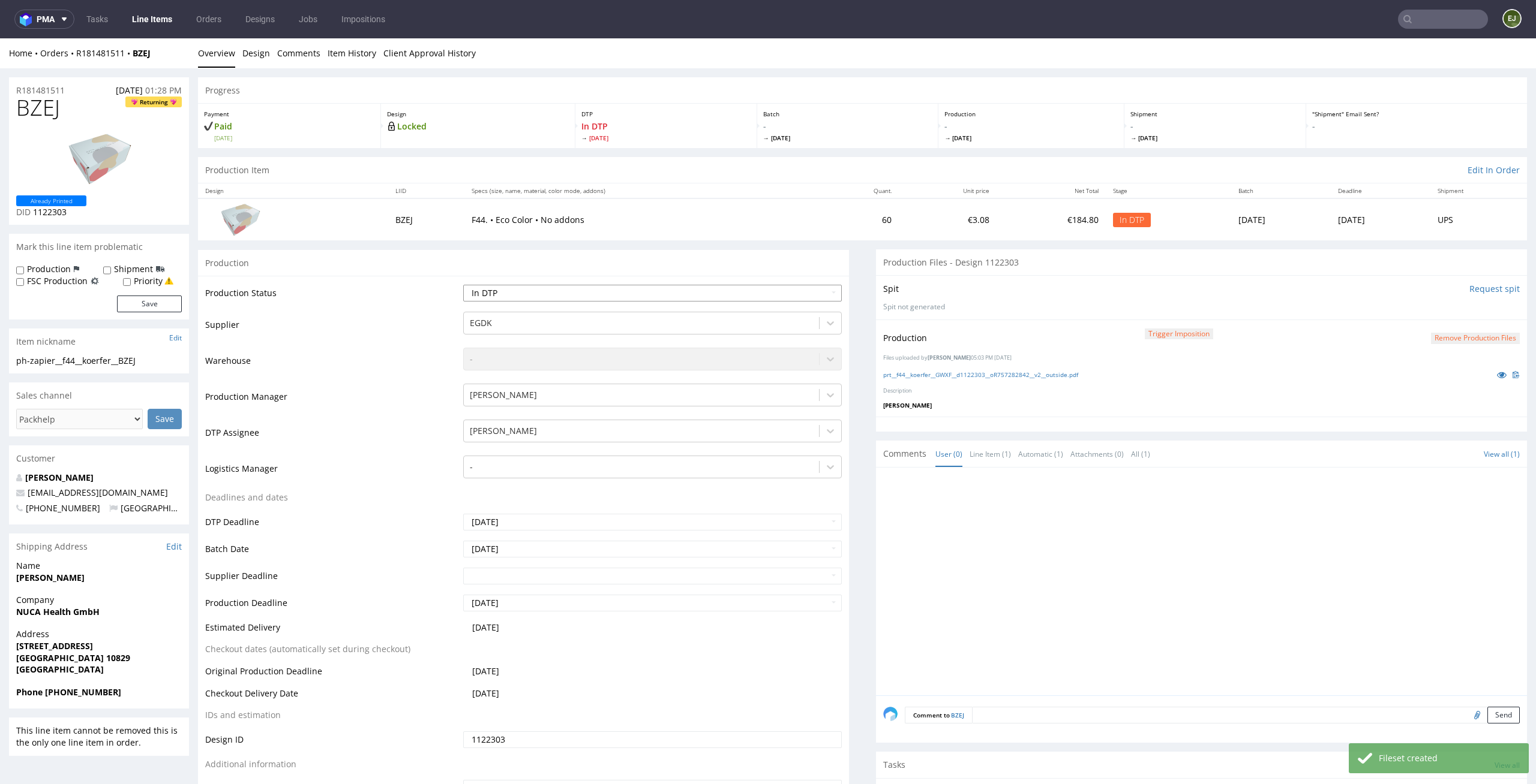
select select "dtp_production_ready"
click at [463, 285] on select "Waiting for Artwork Waiting for Diecut Waiting for Mockup Waiting for DTP Waiti…" at bounding box center [653, 293] width 379 height 16
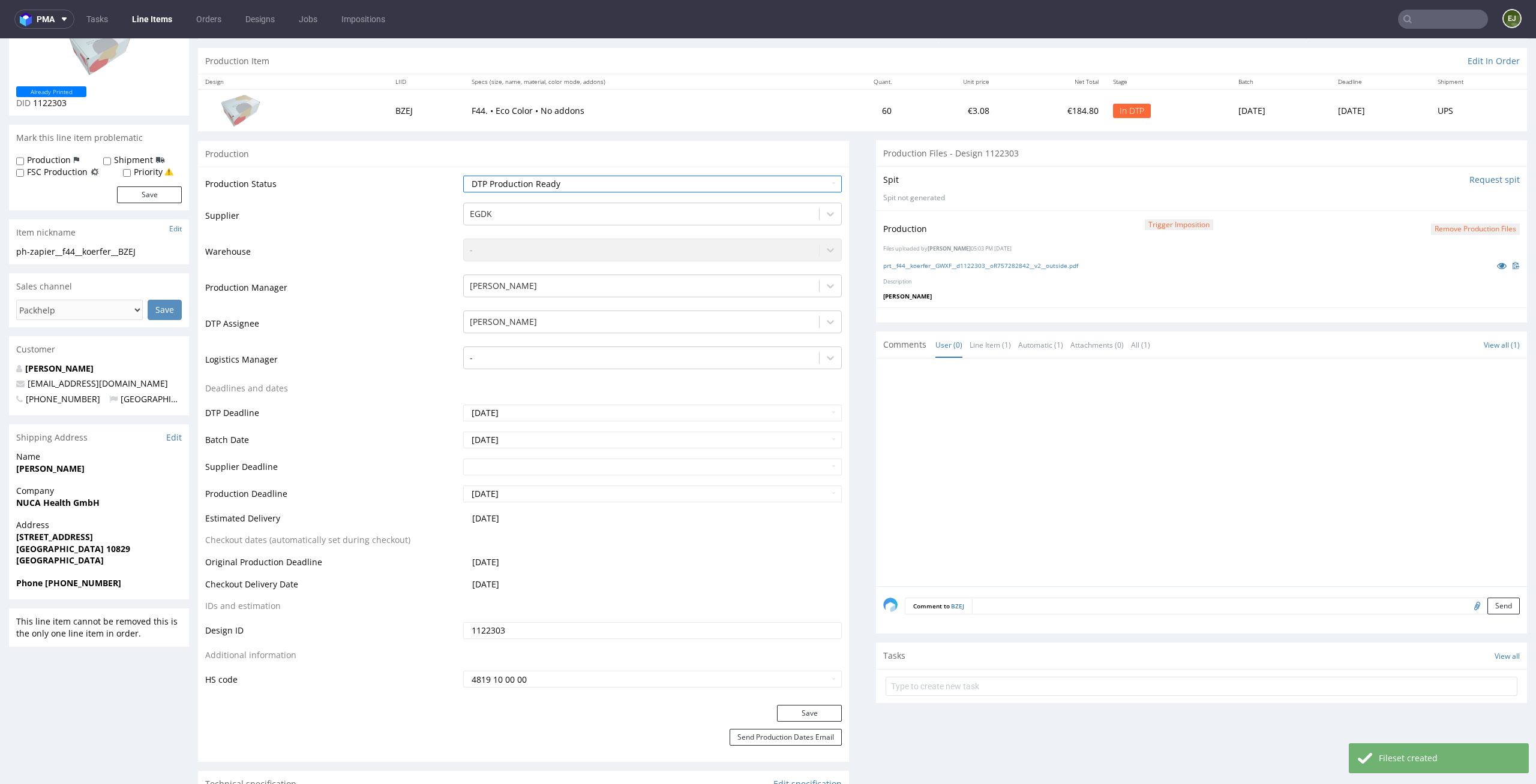
scroll to position [131, 0]
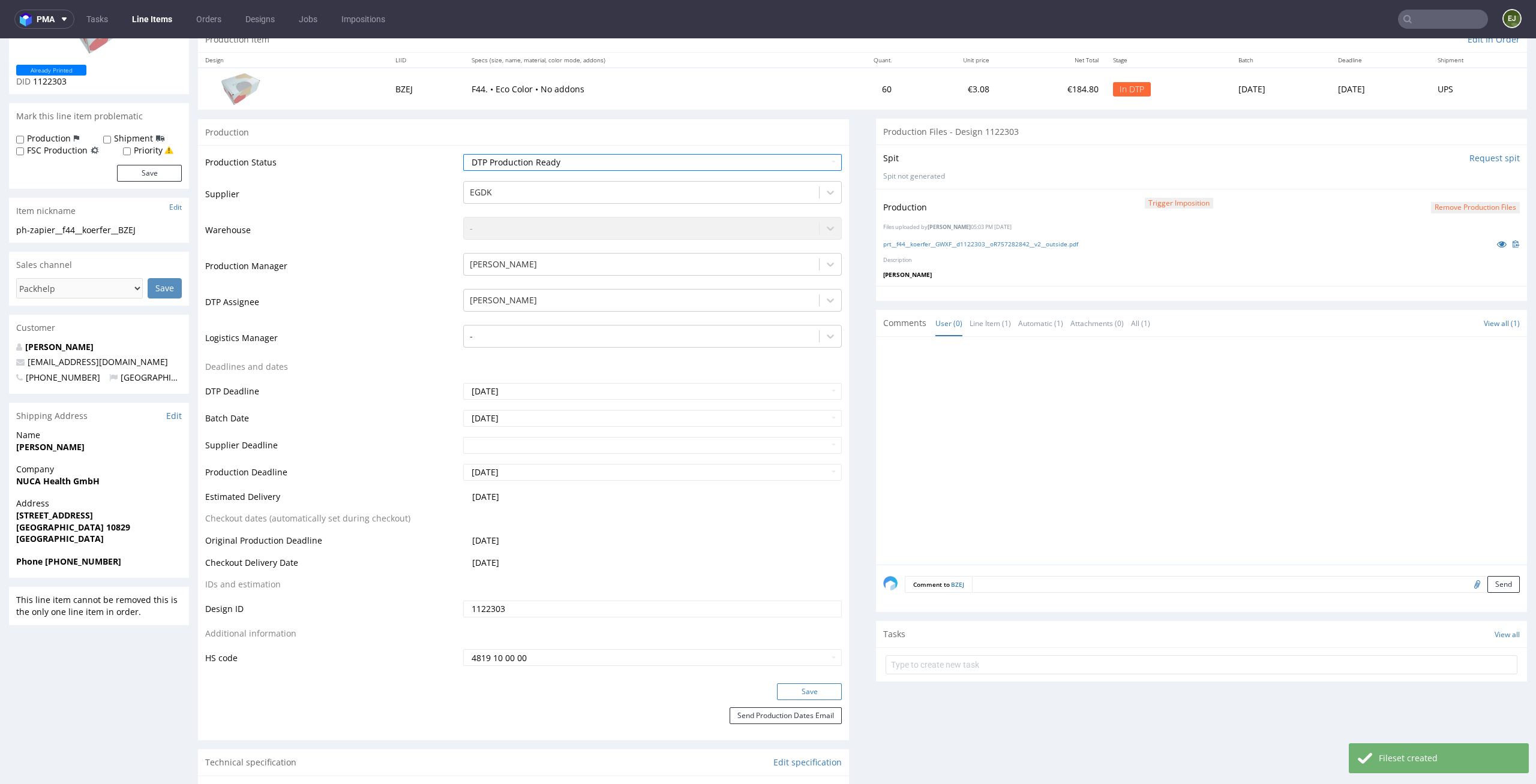
click at [811, 698] on button "Save" at bounding box center [809, 692] width 64 height 16
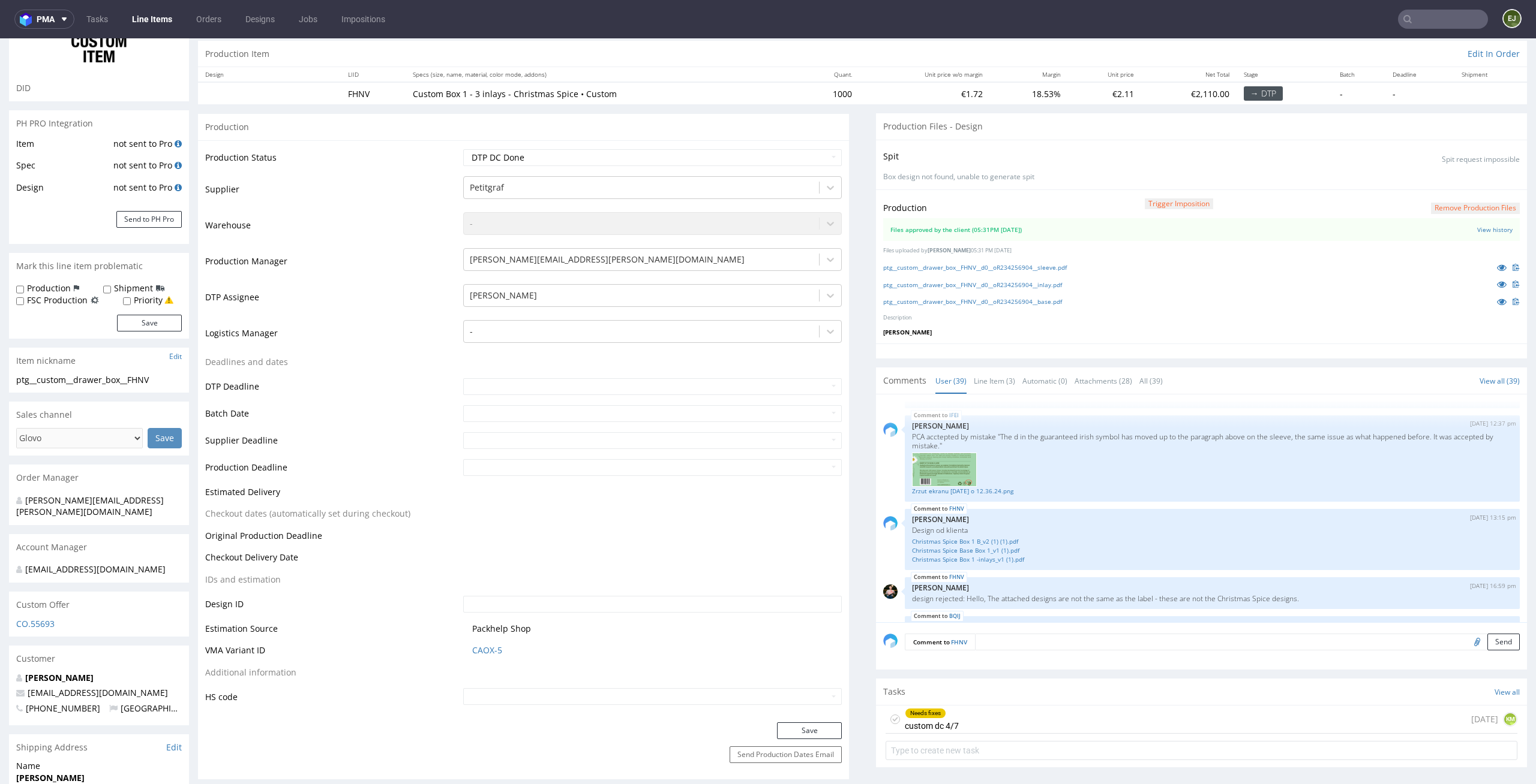
scroll to position [134, 0]
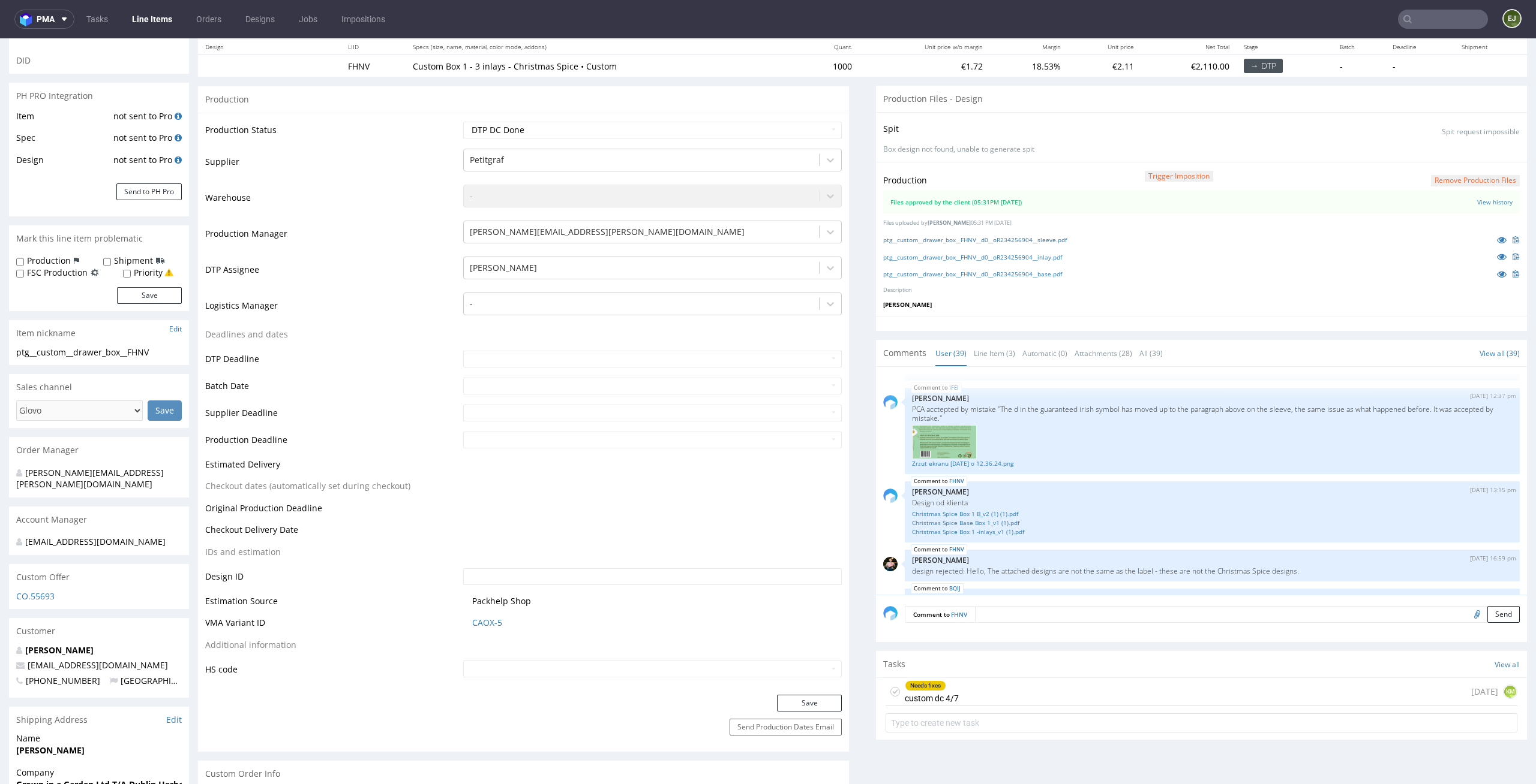
click at [937, 689] on div "Needs fixes" at bounding box center [931, 686] width 52 height 10
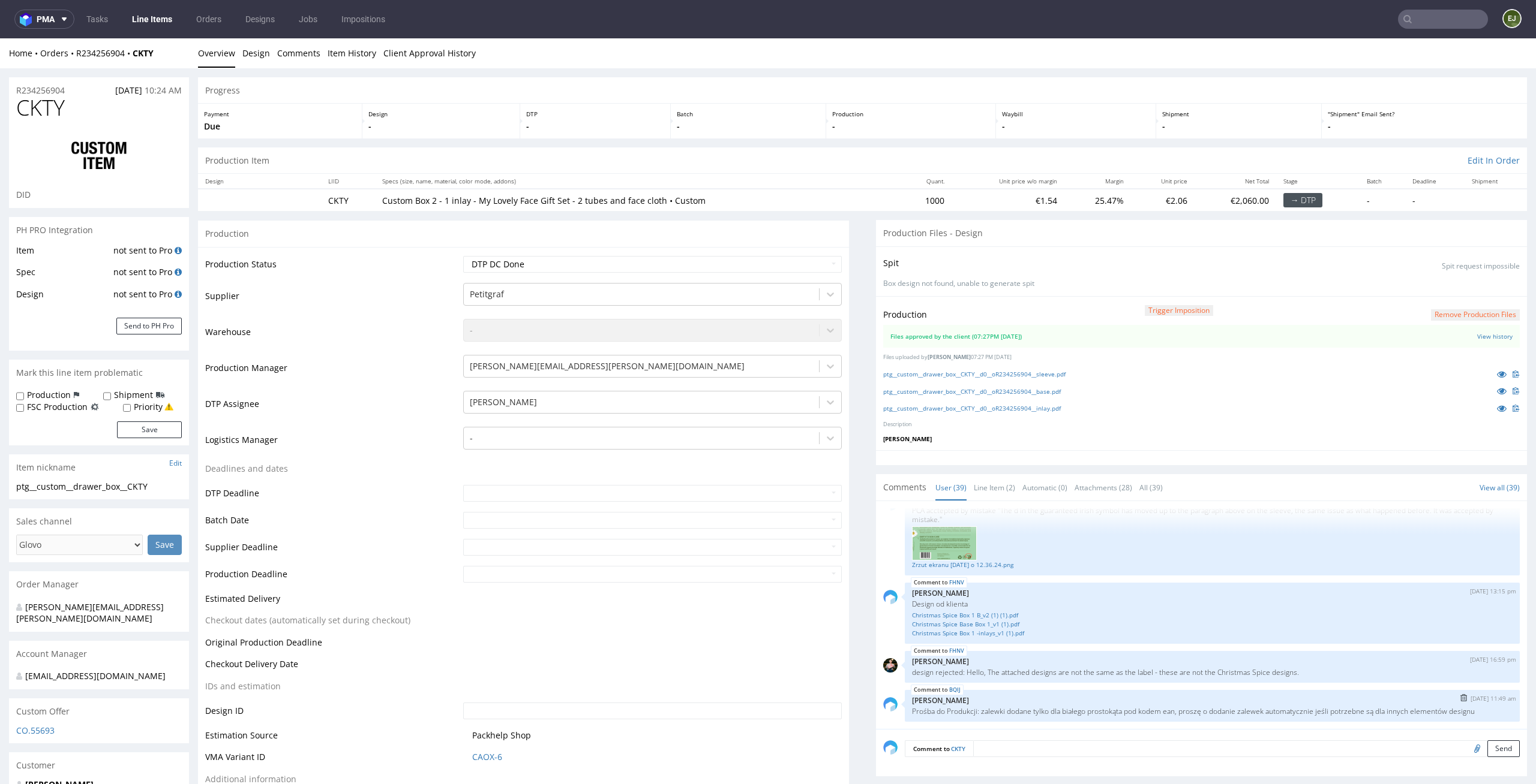
scroll to position [198, 0]
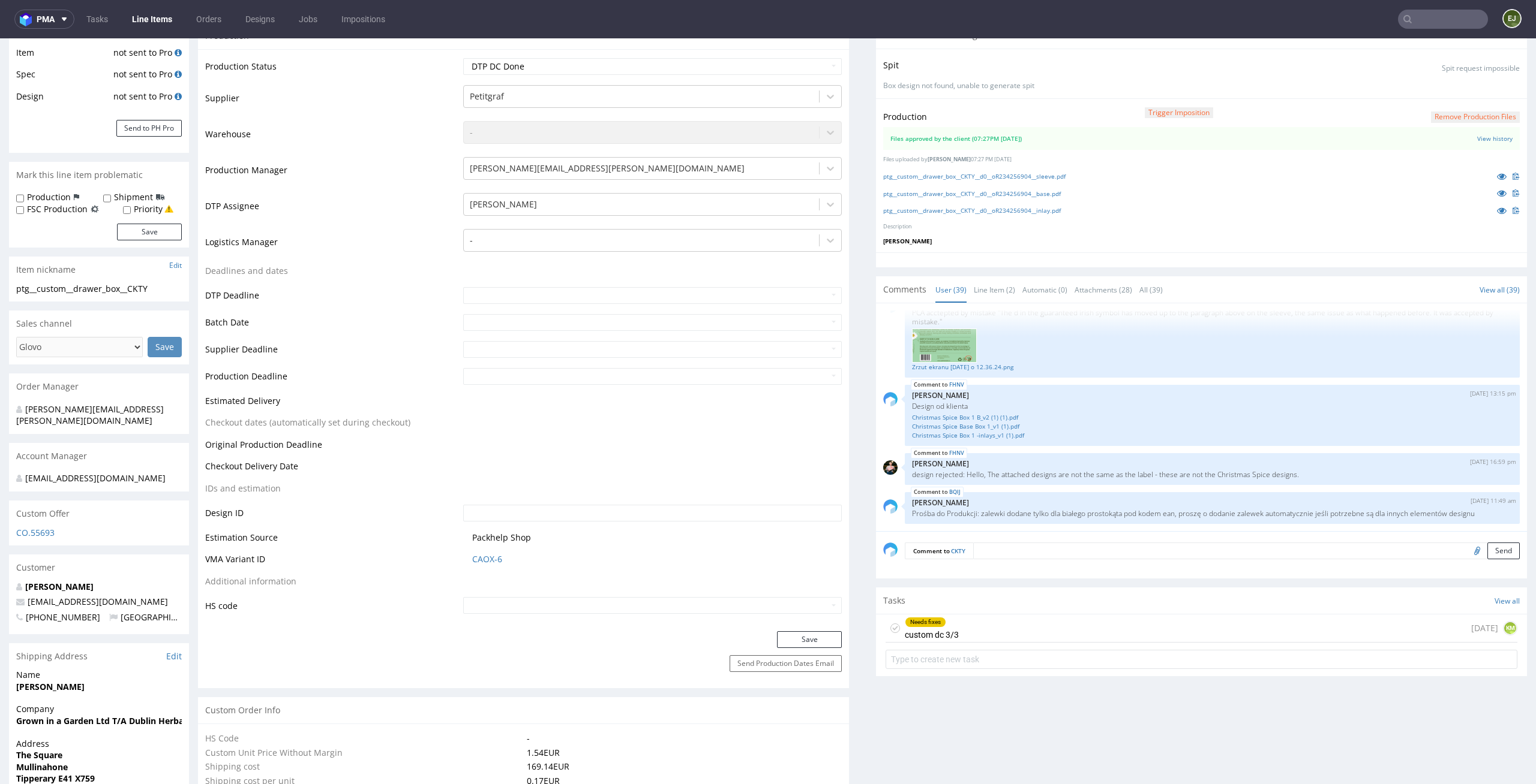
click at [977, 622] on div "Needs fixes custom dc 3/3 1 day ago KM" at bounding box center [1201, 629] width 632 height 28
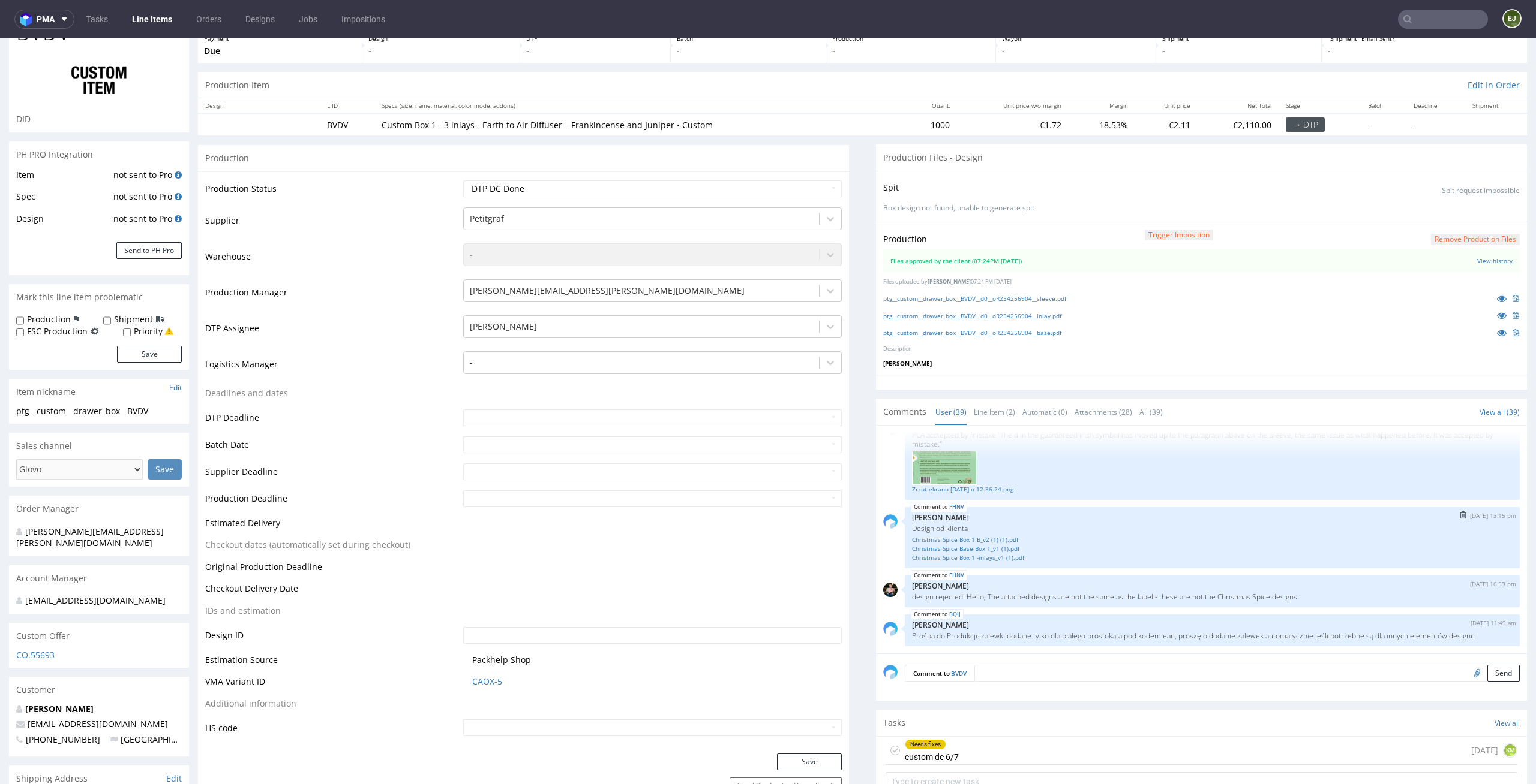
scroll to position [121, 0]
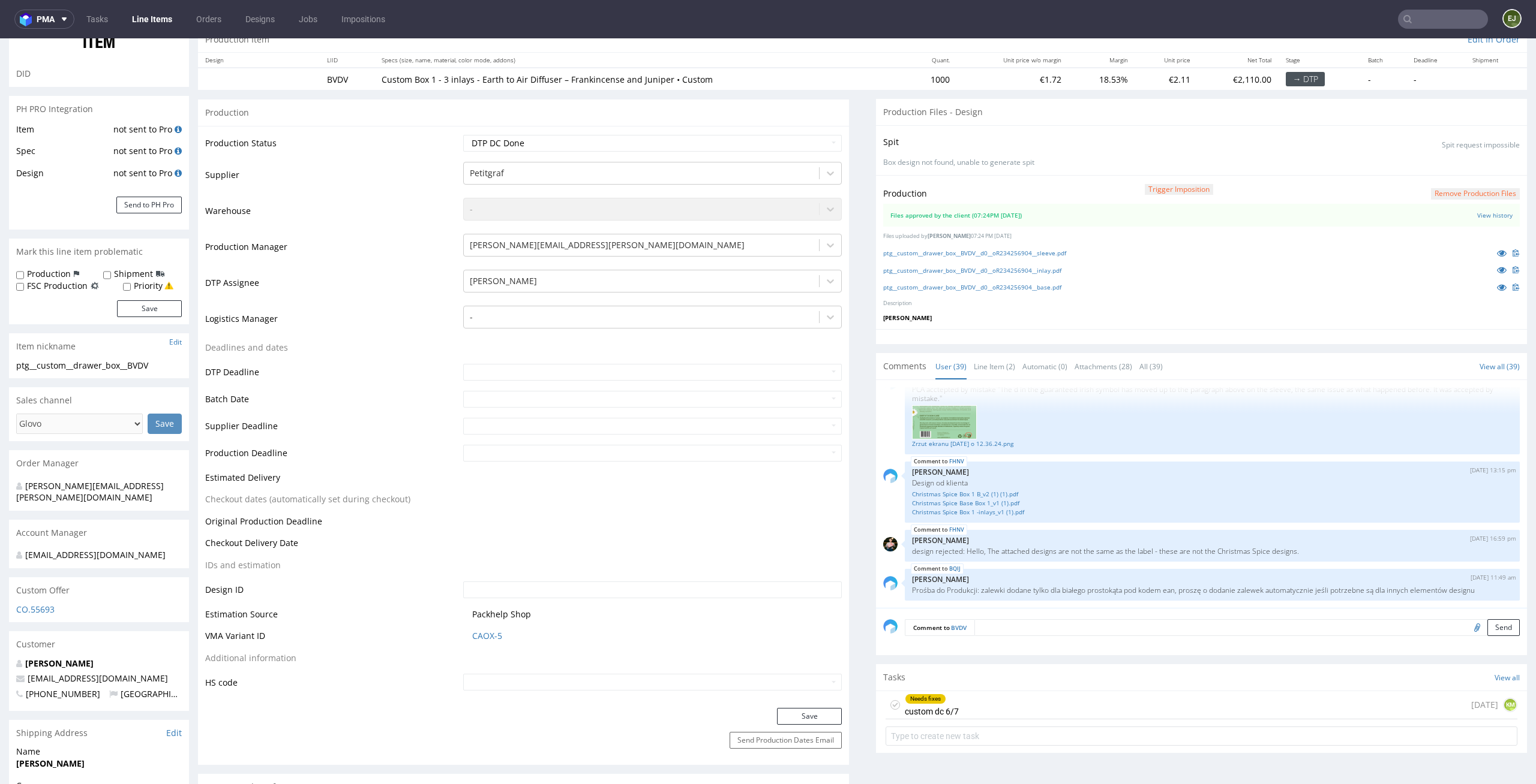
click at [940, 699] on div "Needs fixes" at bounding box center [931, 699] width 52 height 10
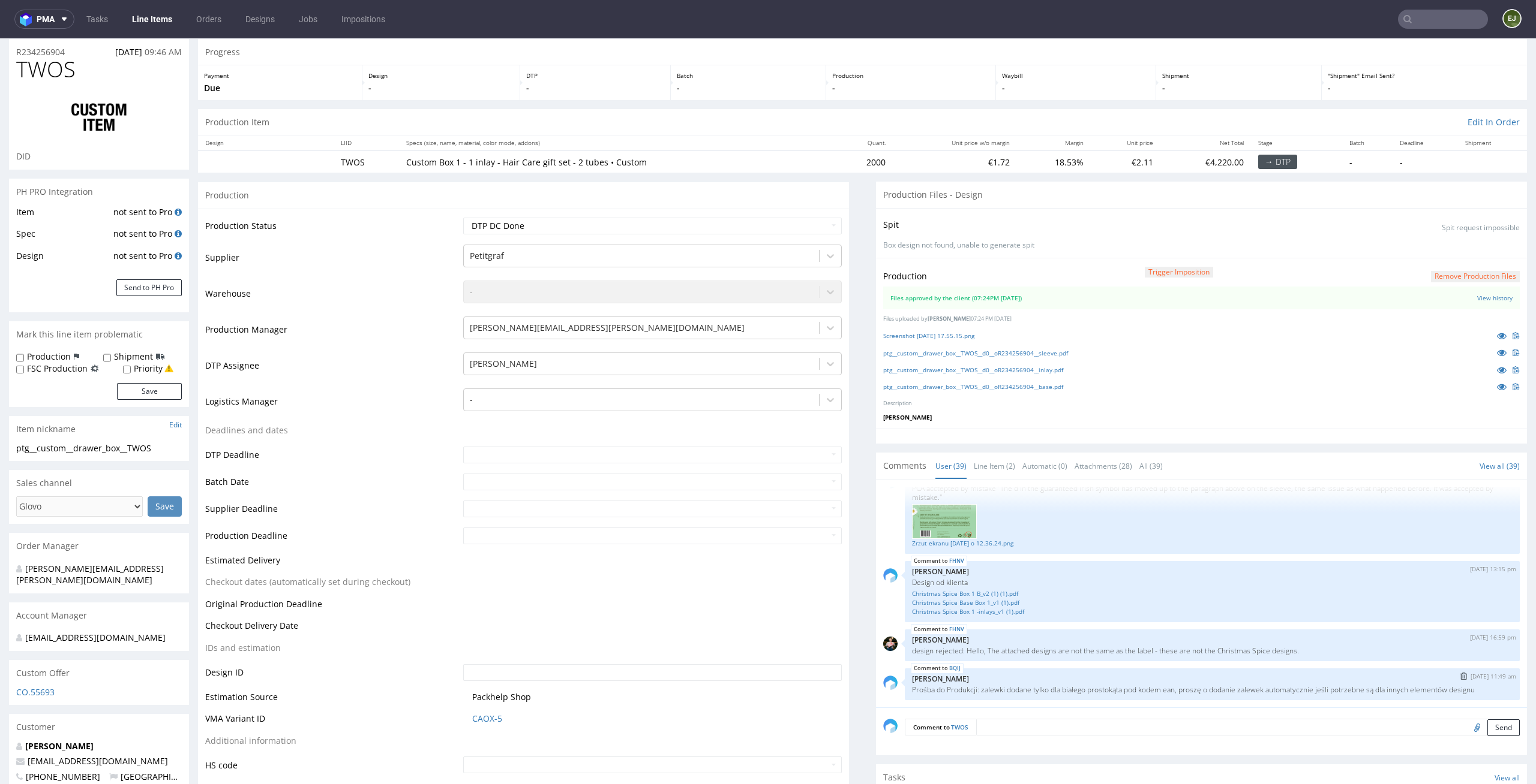
scroll to position [130, 0]
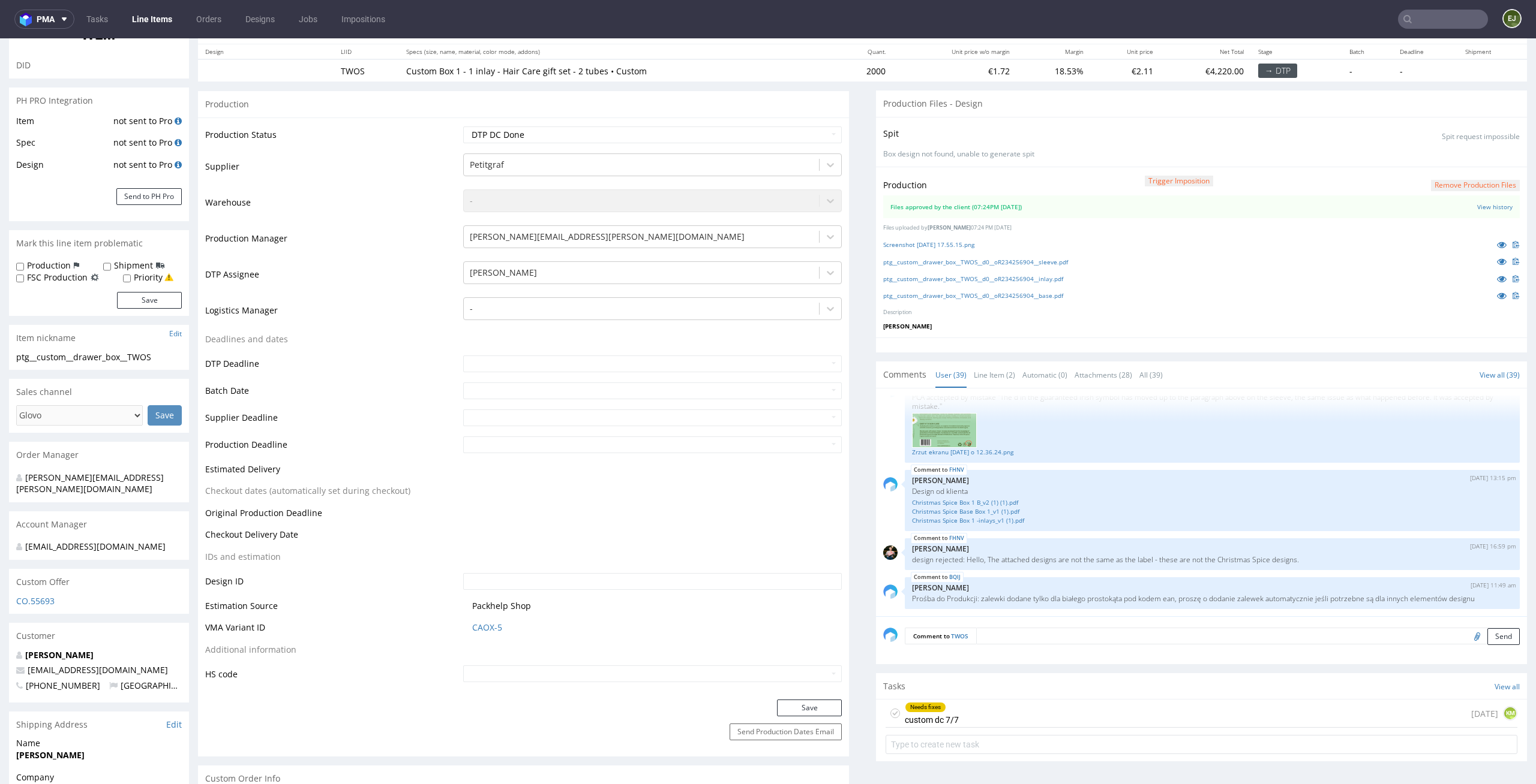
click at [969, 717] on div "Needs fixes custom dc 7/7 1 day ago KM" at bounding box center [1201, 714] width 632 height 28
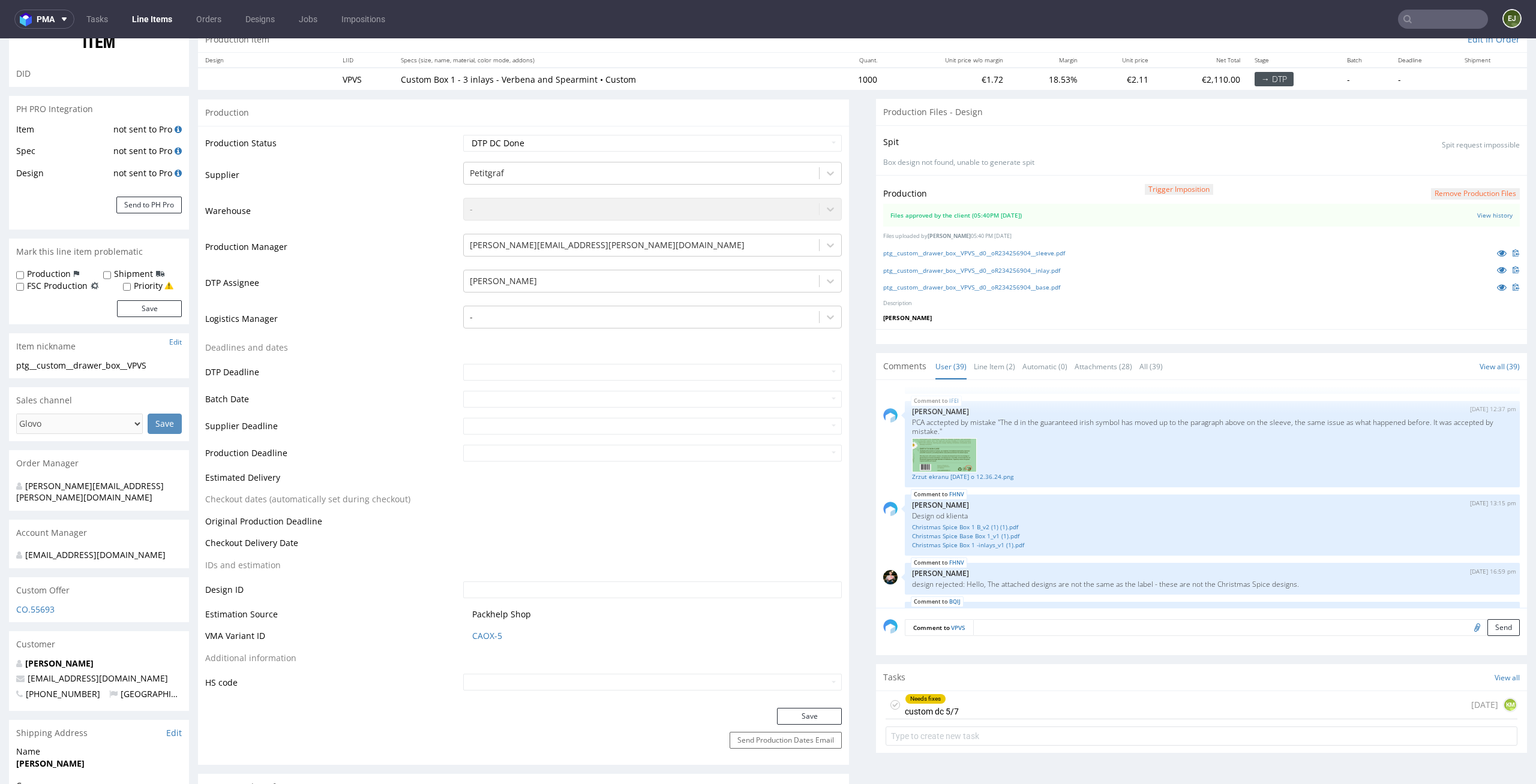
scroll to position [149, 0]
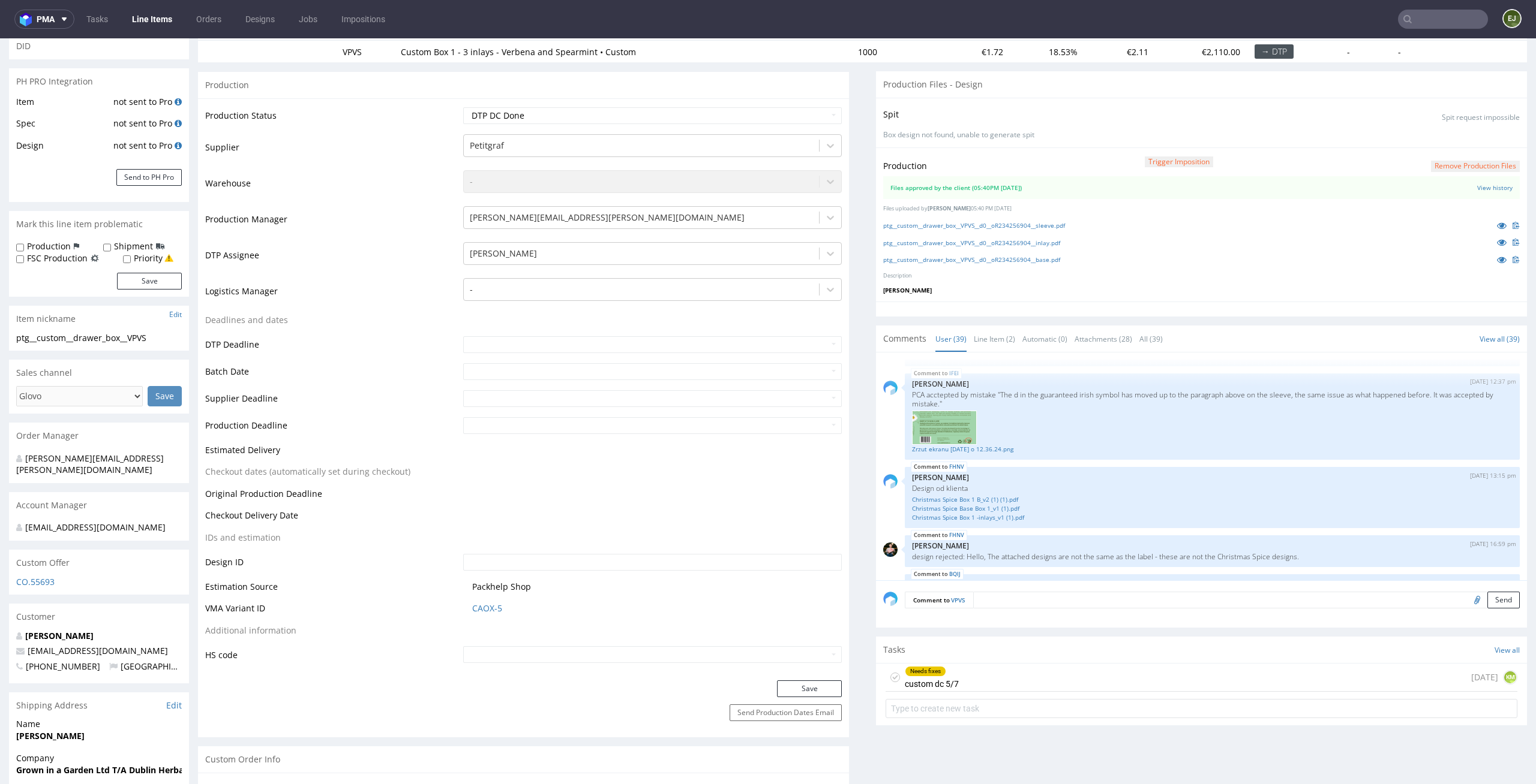
click at [1045, 687] on div "Needs fixes custom dc 5/7 [DATE] KM" at bounding box center [1201, 678] width 632 height 28
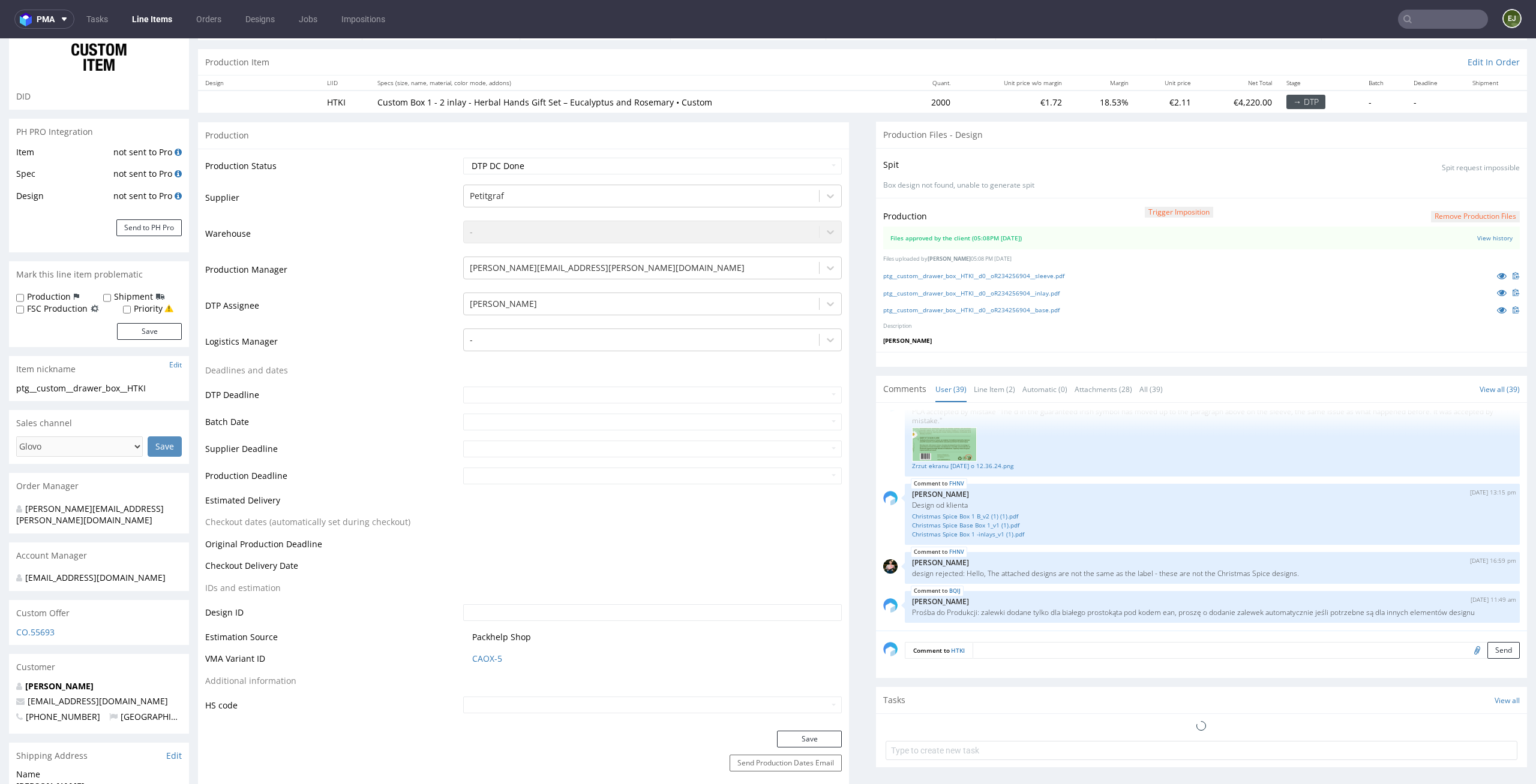
scroll to position [314, 0]
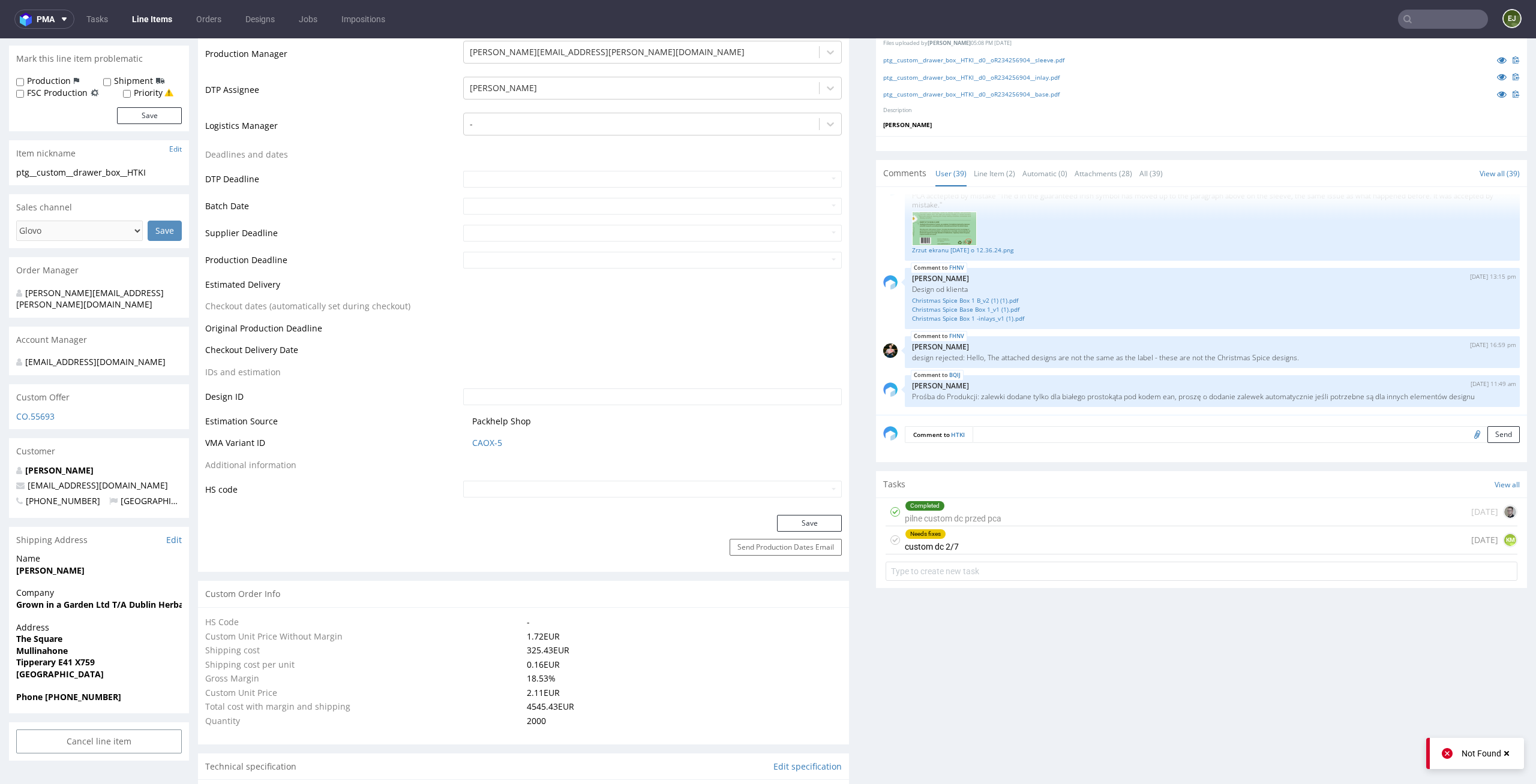
click at [1004, 544] on div "Needs fixes custom dc 2/7 1 day ago KM" at bounding box center [1201, 541] width 632 height 28
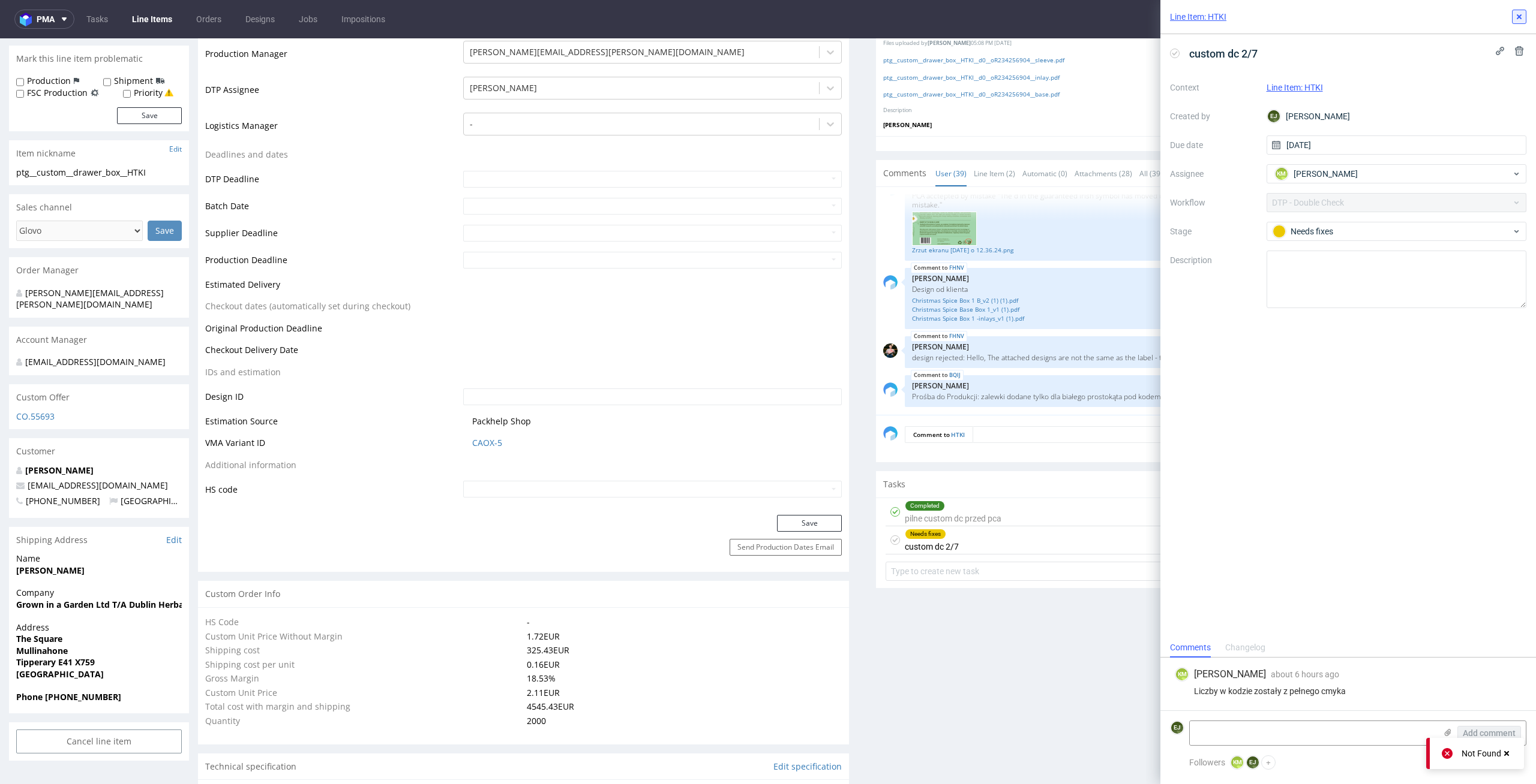
click at [1517, 14] on icon at bounding box center [1519, 16] width 10 height 10
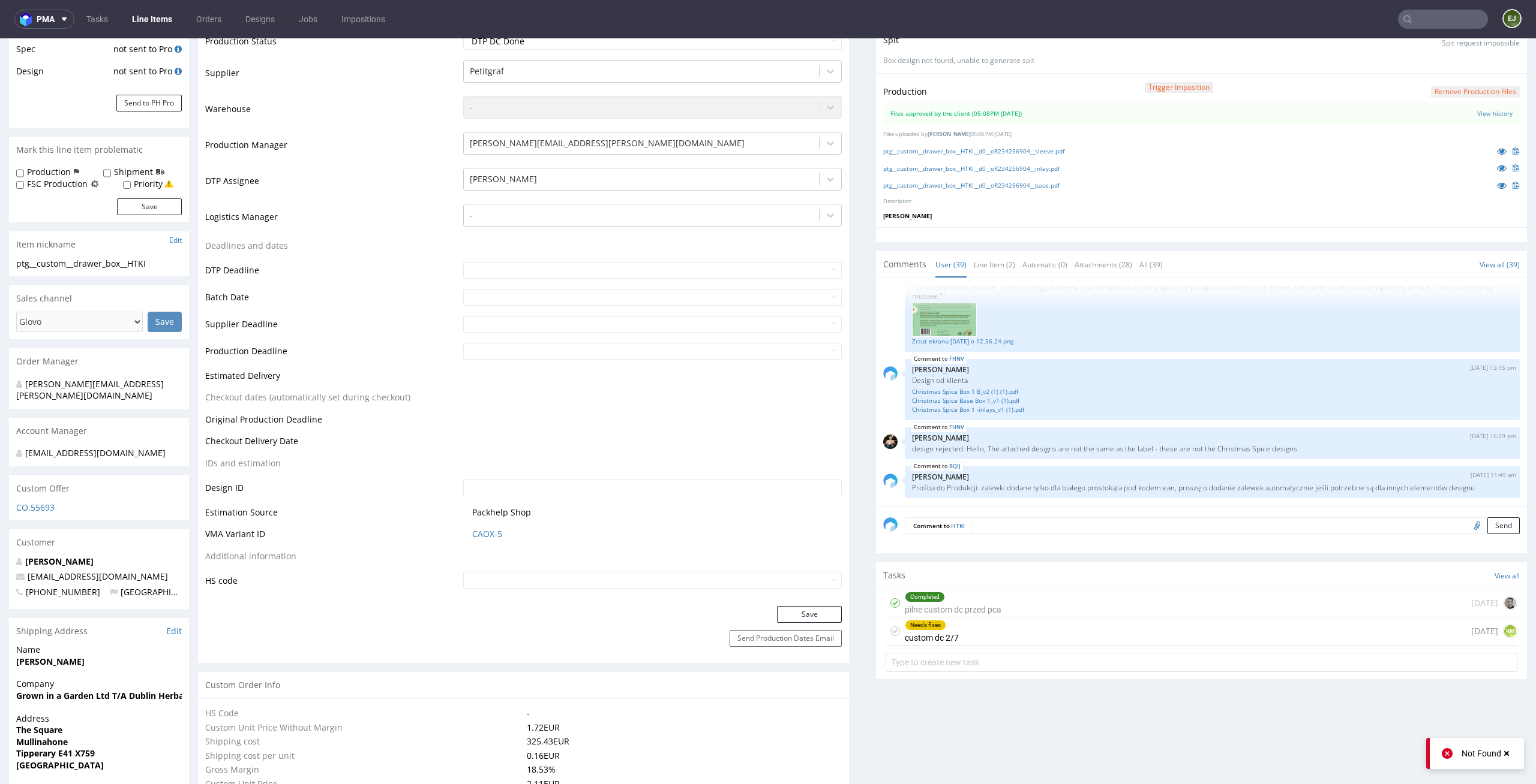
scroll to position [192, 0]
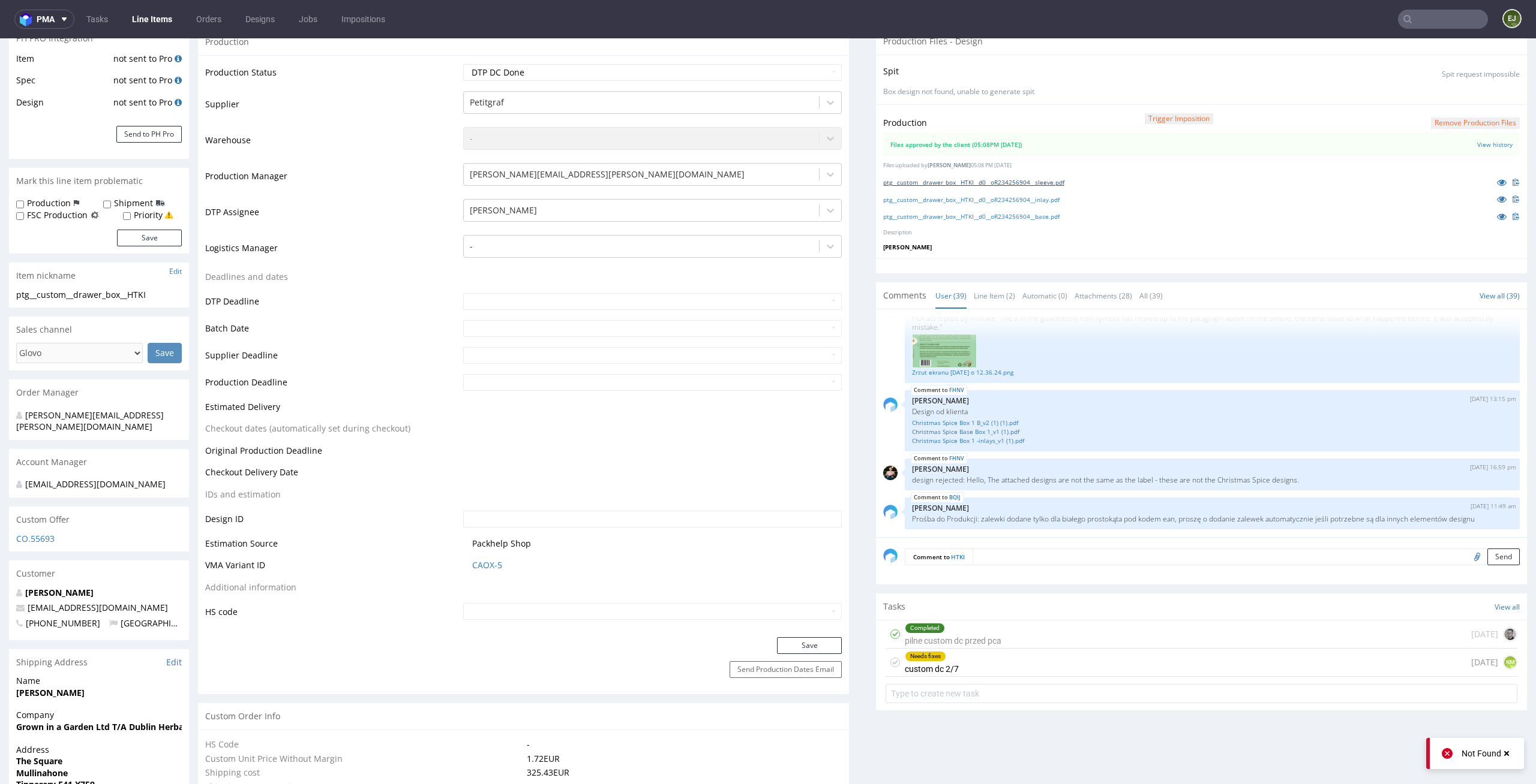
click at [1036, 179] on link "ptg__custom__drawer_box__HTKI__d0__oR234256904__sleeve.pdf" at bounding box center [974, 182] width 181 height 8
click at [1006, 198] on link "ptg__custom__drawer_box__HTKI__d0__oR234256904__inlay.pdf" at bounding box center [971, 199] width 176 height 8
click at [998, 213] on link "ptg__custom__drawer_box__HTKI__d0__oR234256904__base.pdf" at bounding box center [971, 216] width 176 height 8
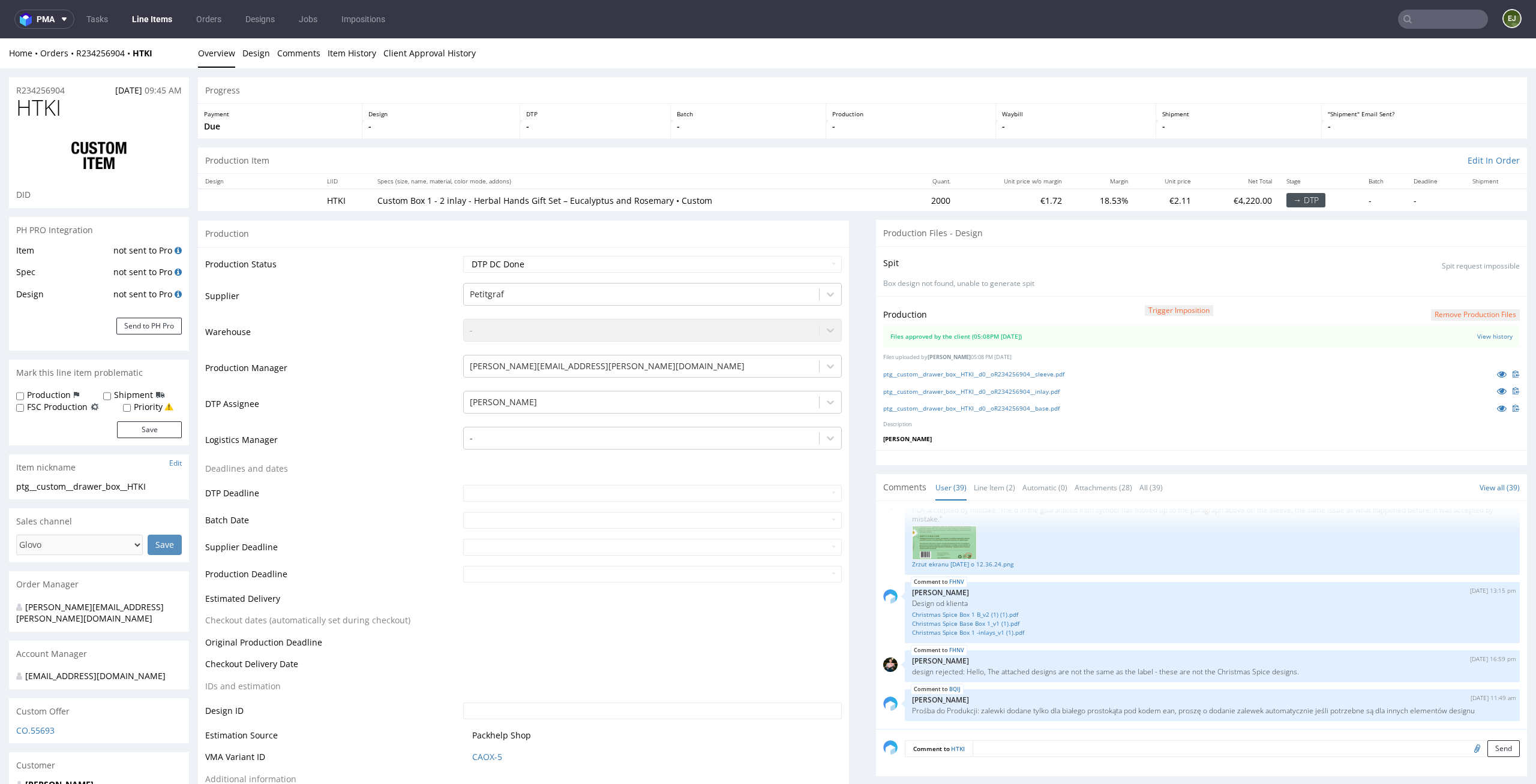
click at [1461, 312] on button "Remove production files" at bounding box center [1475, 314] width 89 height 11
click at [1436, 284] on link "Yes" at bounding box center [1437, 288] width 34 height 18
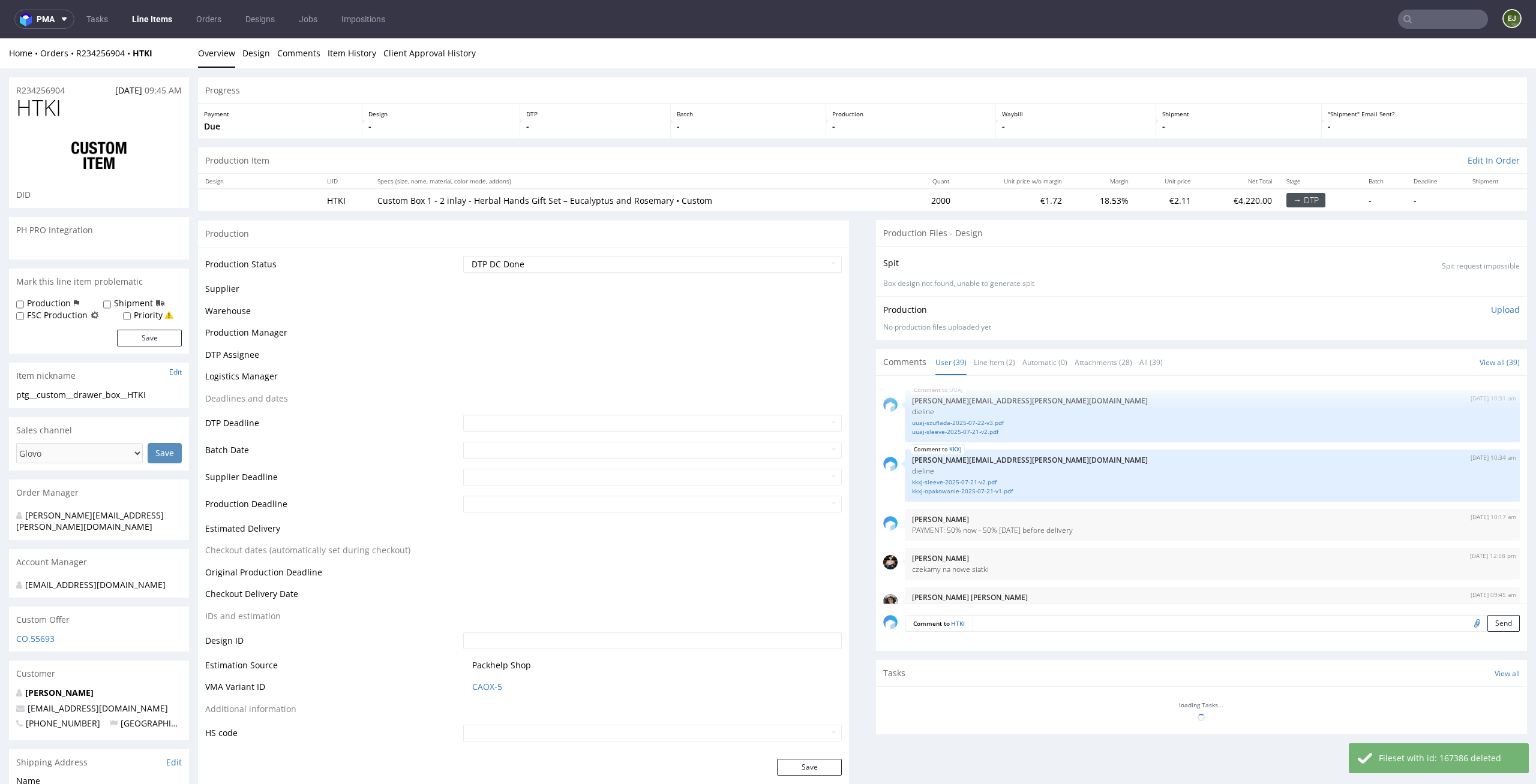
scroll to position [1948, 0]
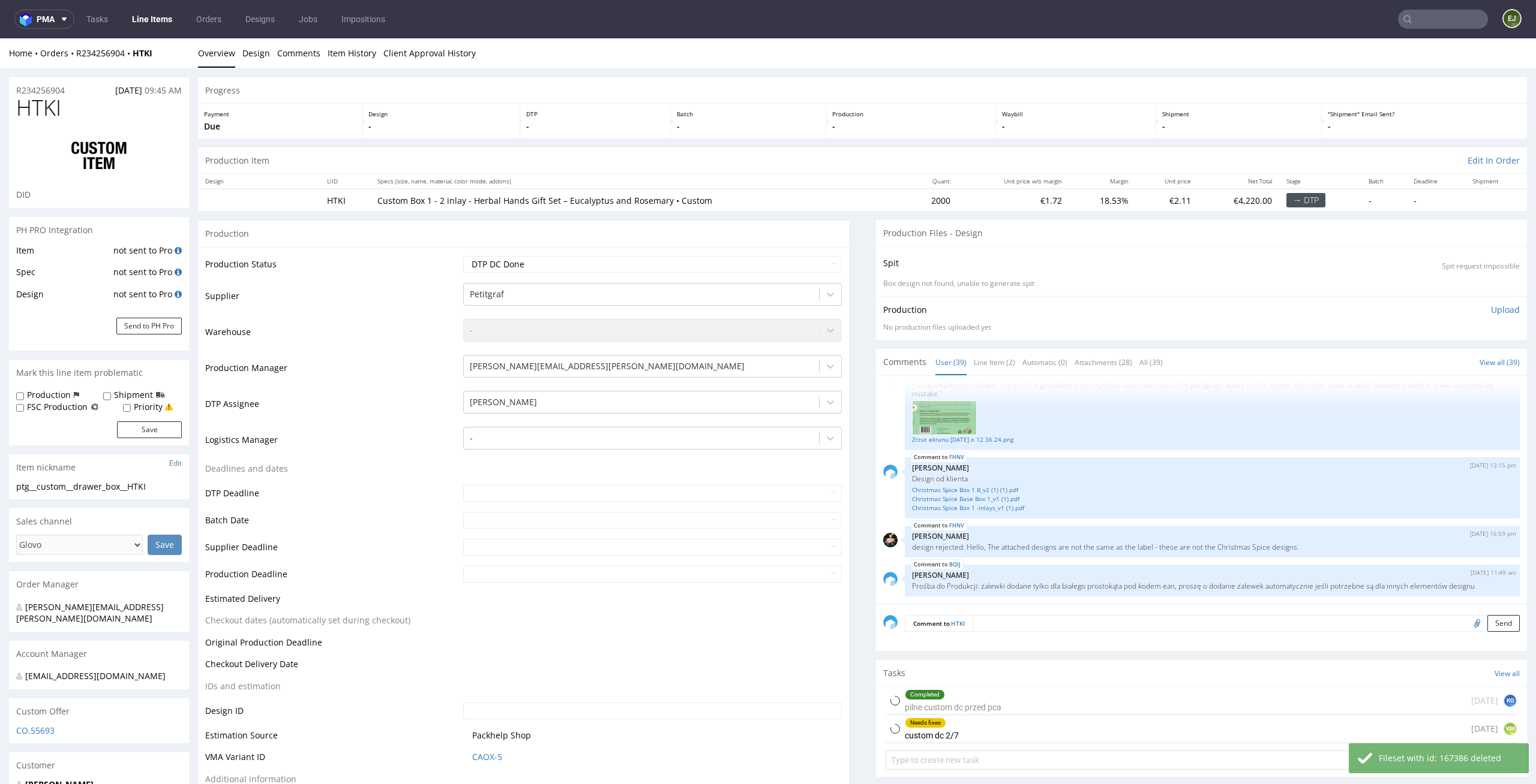
click at [1491, 306] on p "Upload" at bounding box center [1505, 310] width 28 height 12
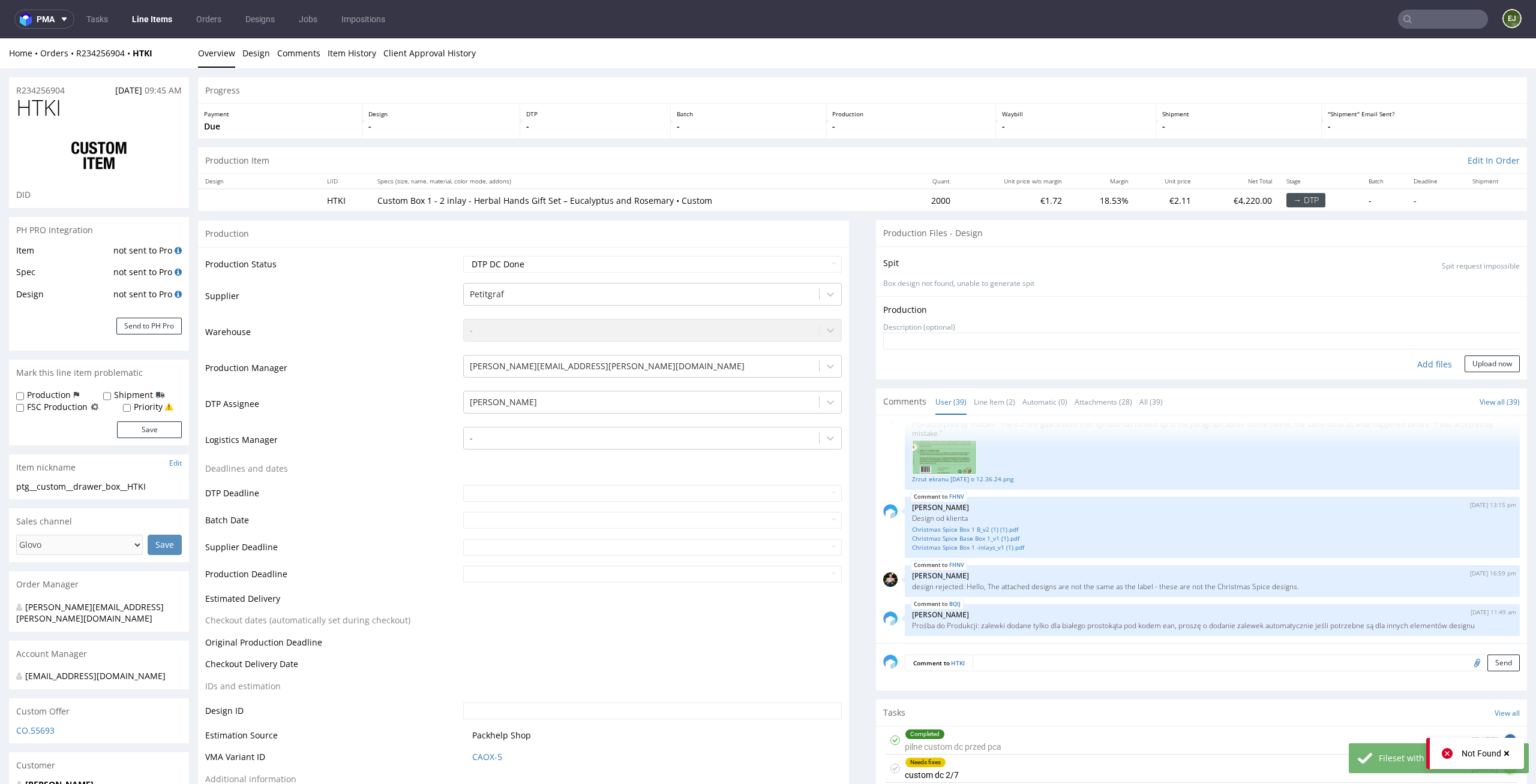
click at [1412, 363] on div "Add files" at bounding box center [1435, 365] width 60 height 18
type input "C:\fakepath\ptg__custom__drawer_box__HTKI__d0__oR234256904__sleeve.pdf"
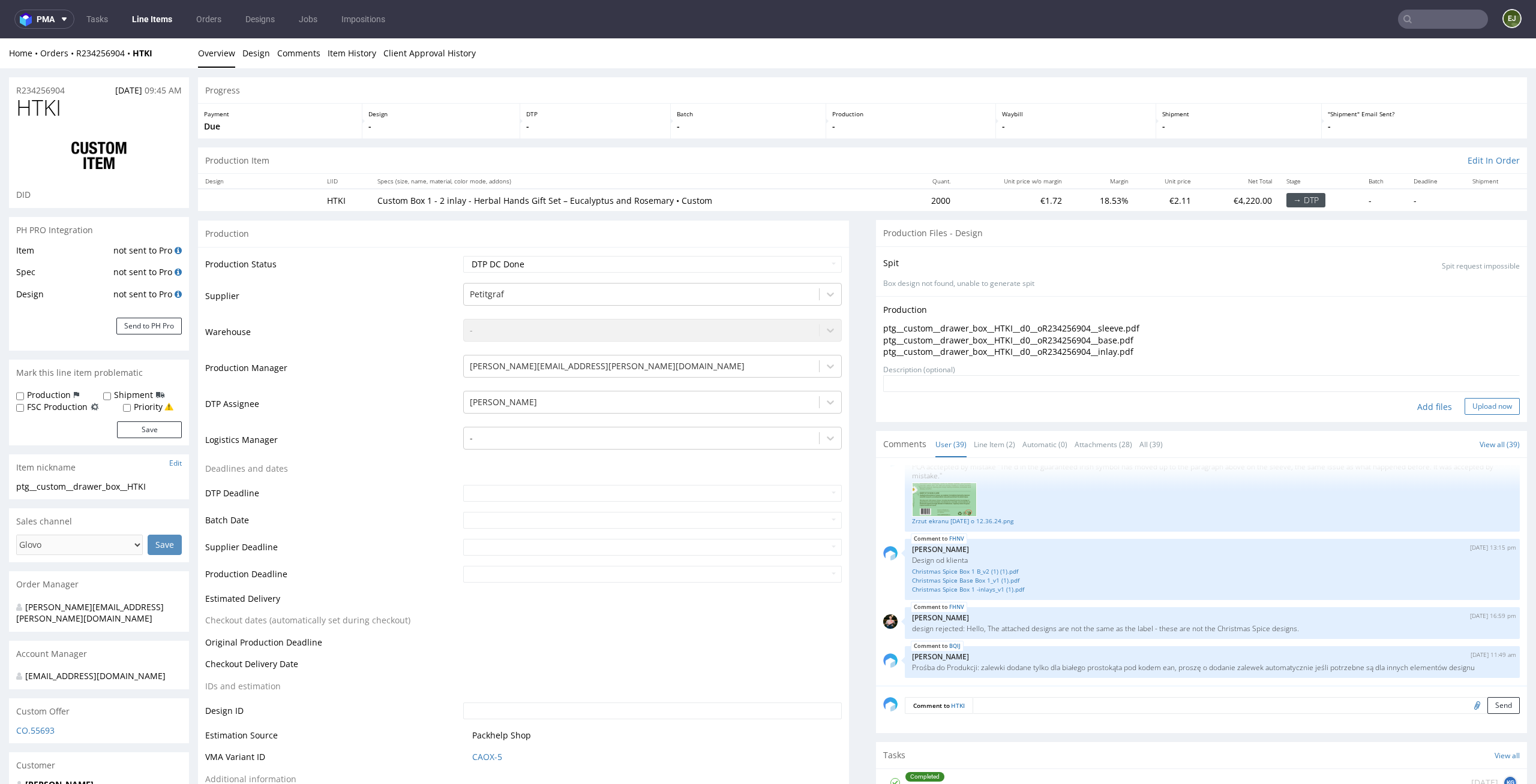
click at [1481, 404] on button "Upload now" at bounding box center [1493, 407] width 55 height 16
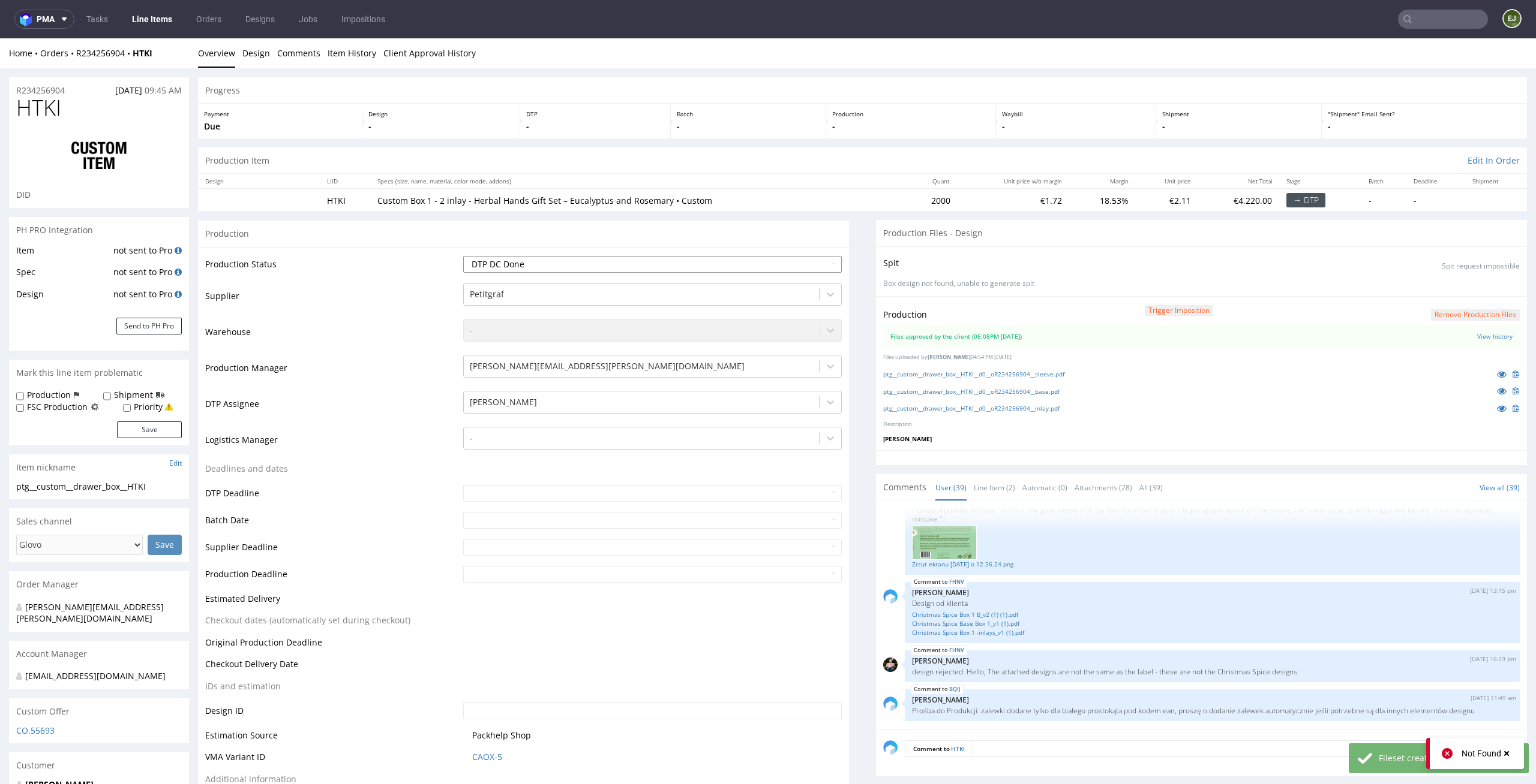
click at [811, 261] on select "Waiting for Artwork Waiting for Diecut Waiting for Mockup Waiting for DTP Waiti…" at bounding box center [653, 264] width 379 height 16
select select "dtp_production_ready"
click at [463, 256] on select "Waiting for Artwork Waiting for Diecut Waiting for Mockup Waiting for DTP Waiti…" at bounding box center [653, 264] width 379 height 16
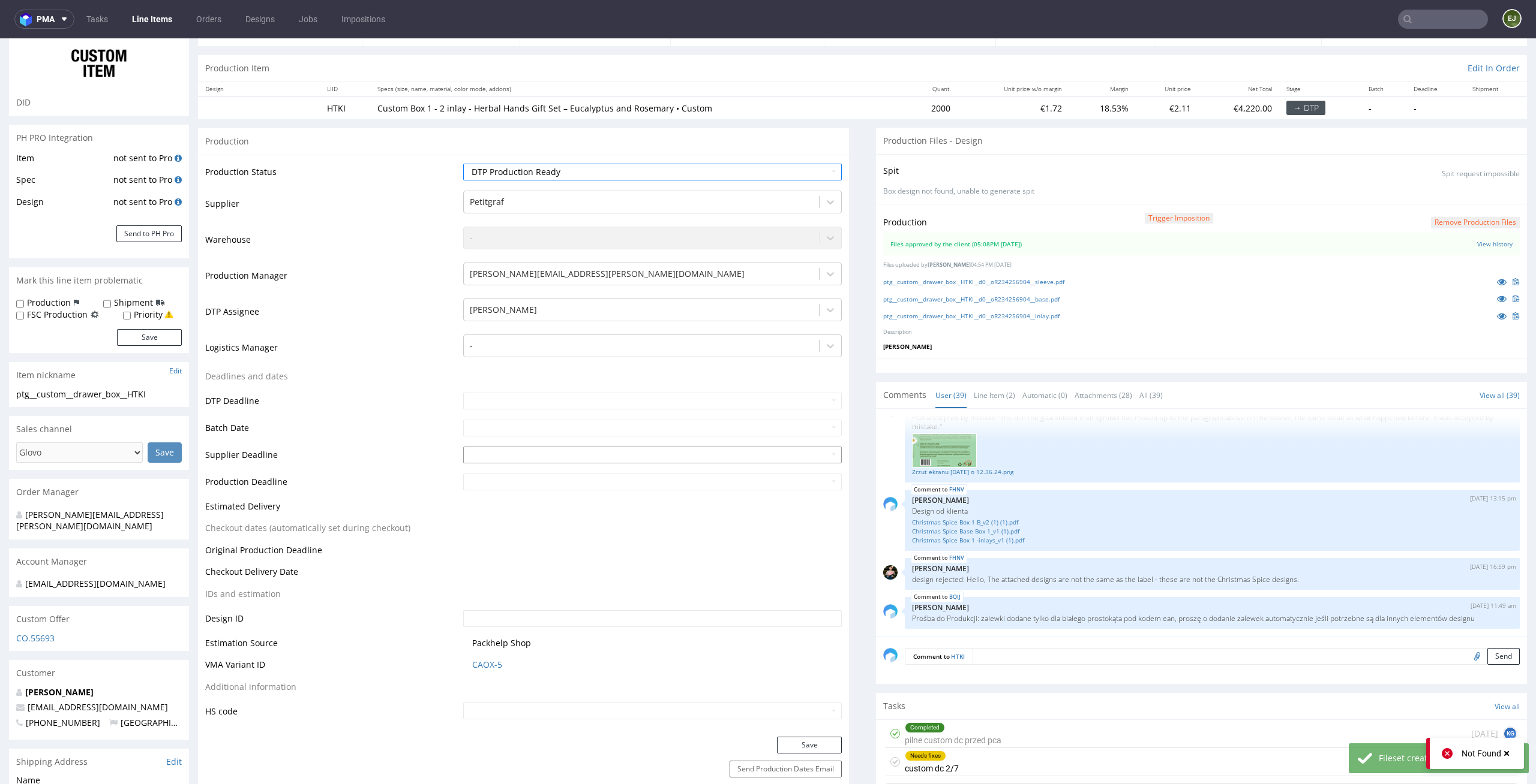
scroll to position [146, 0]
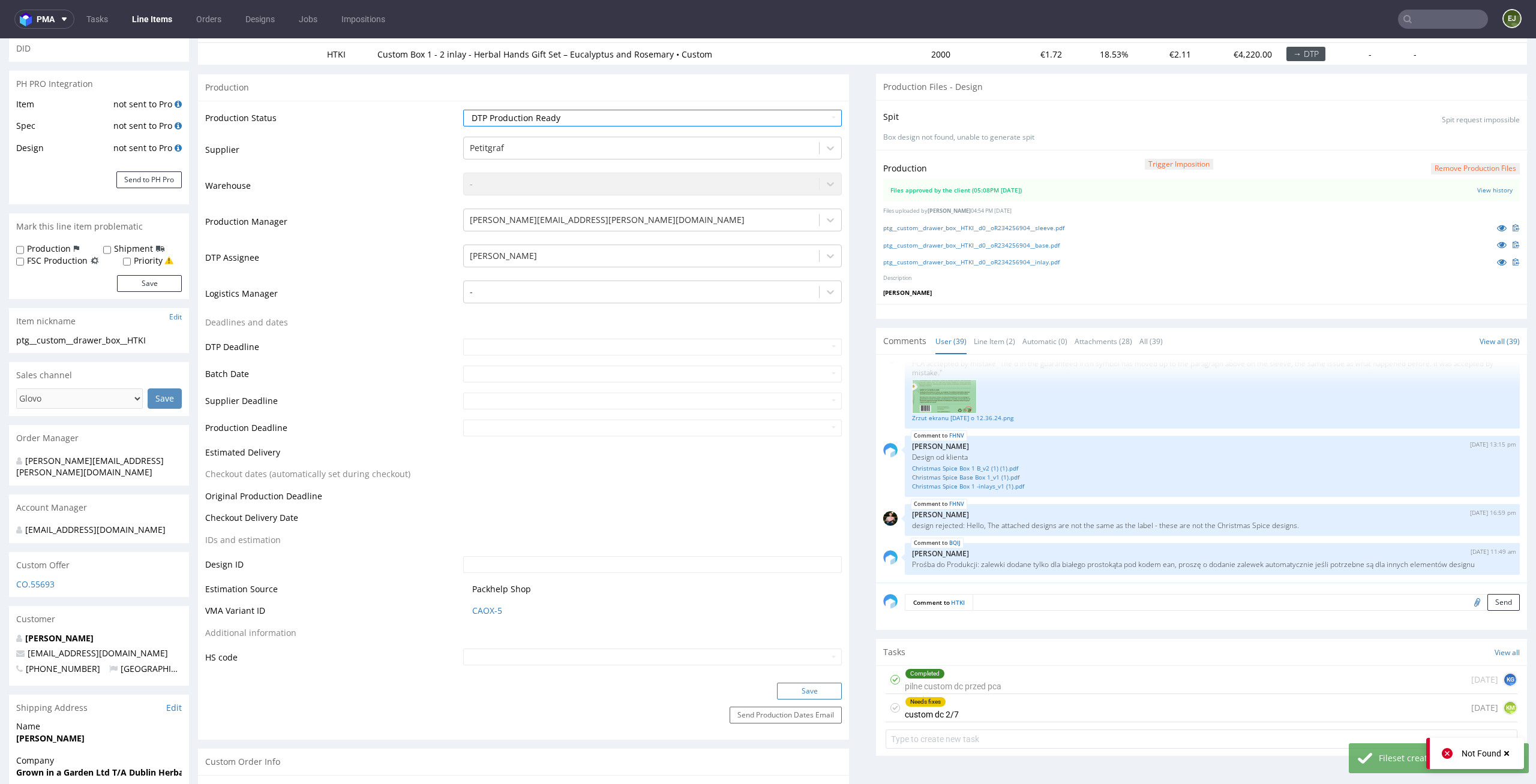
click at [807, 690] on button "Save" at bounding box center [809, 691] width 64 height 16
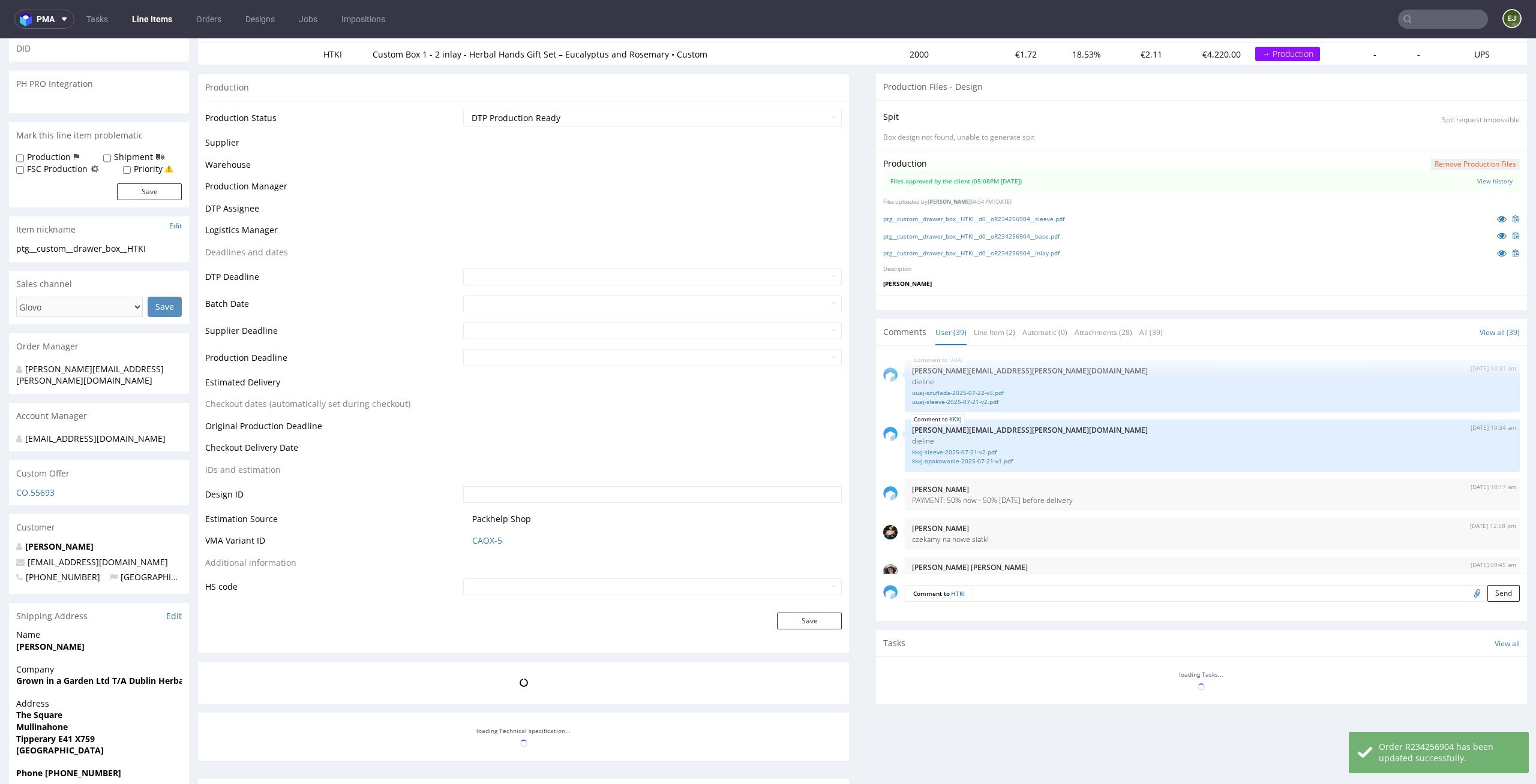
scroll to position [1948, 0]
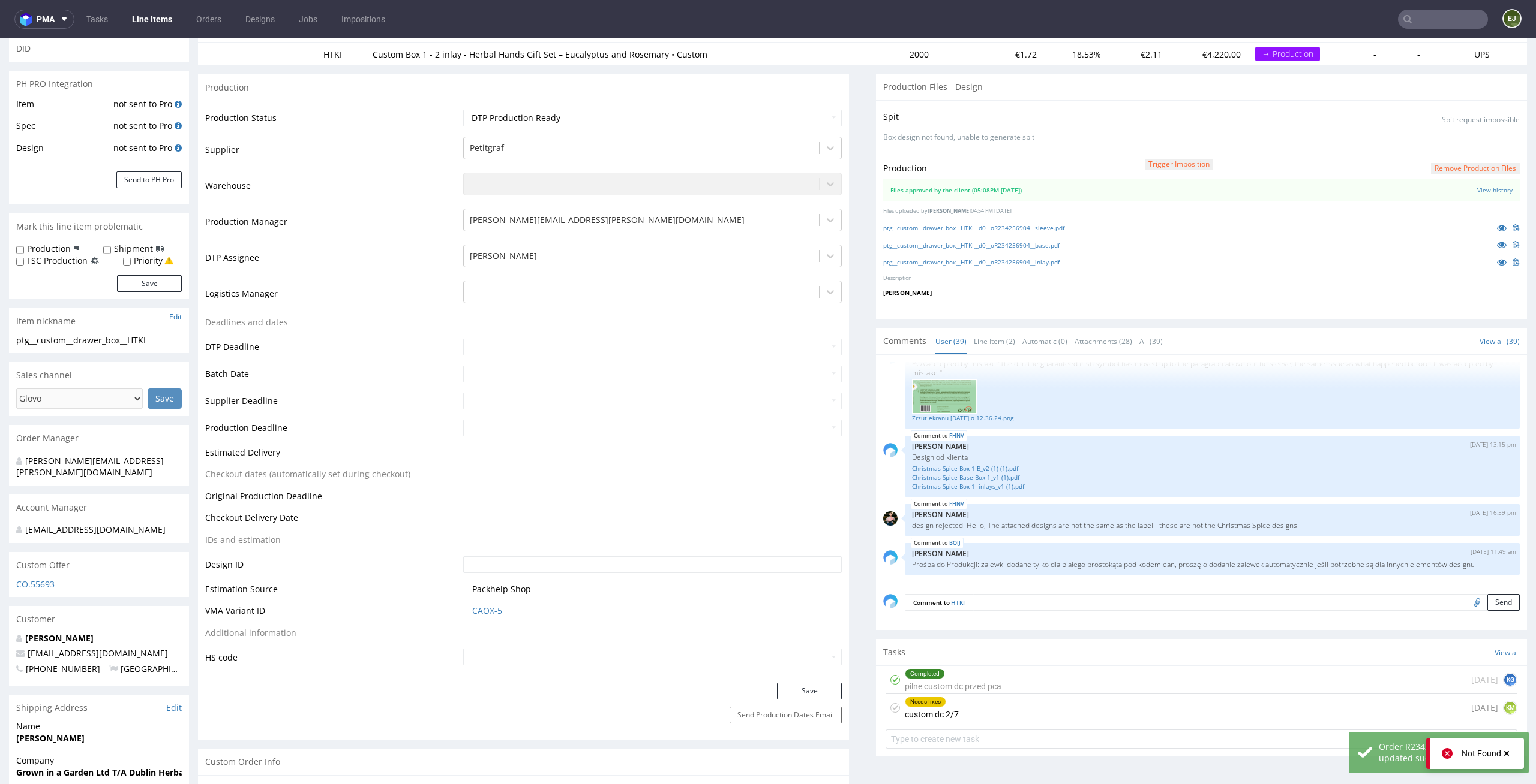
click at [890, 711] on icon at bounding box center [895, 708] width 10 height 10
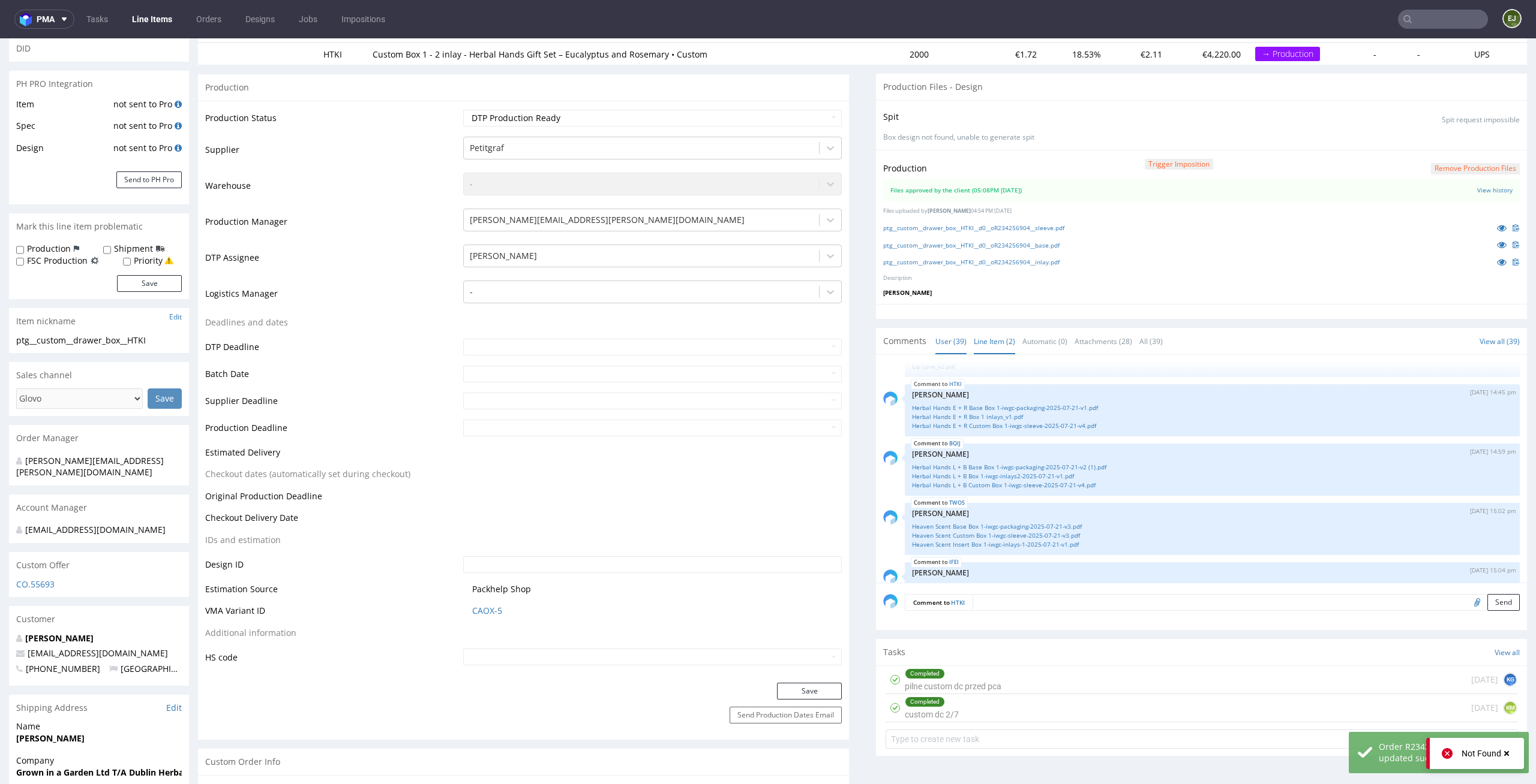
scroll to position [336, 0]
